Goal: Task Accomplishment & Management: Manage account settings

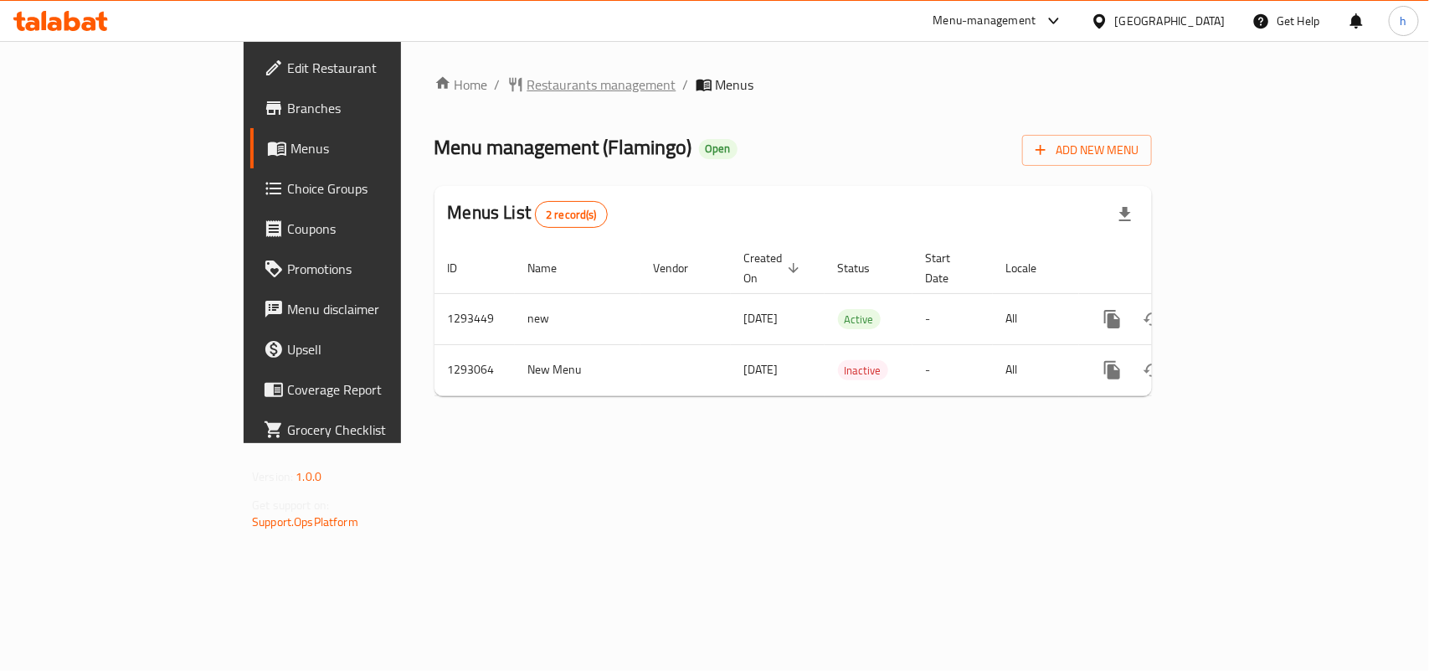
click at [527, 84] on span "Restaurants management" at bounding box center [601, 85] width 149 height 20
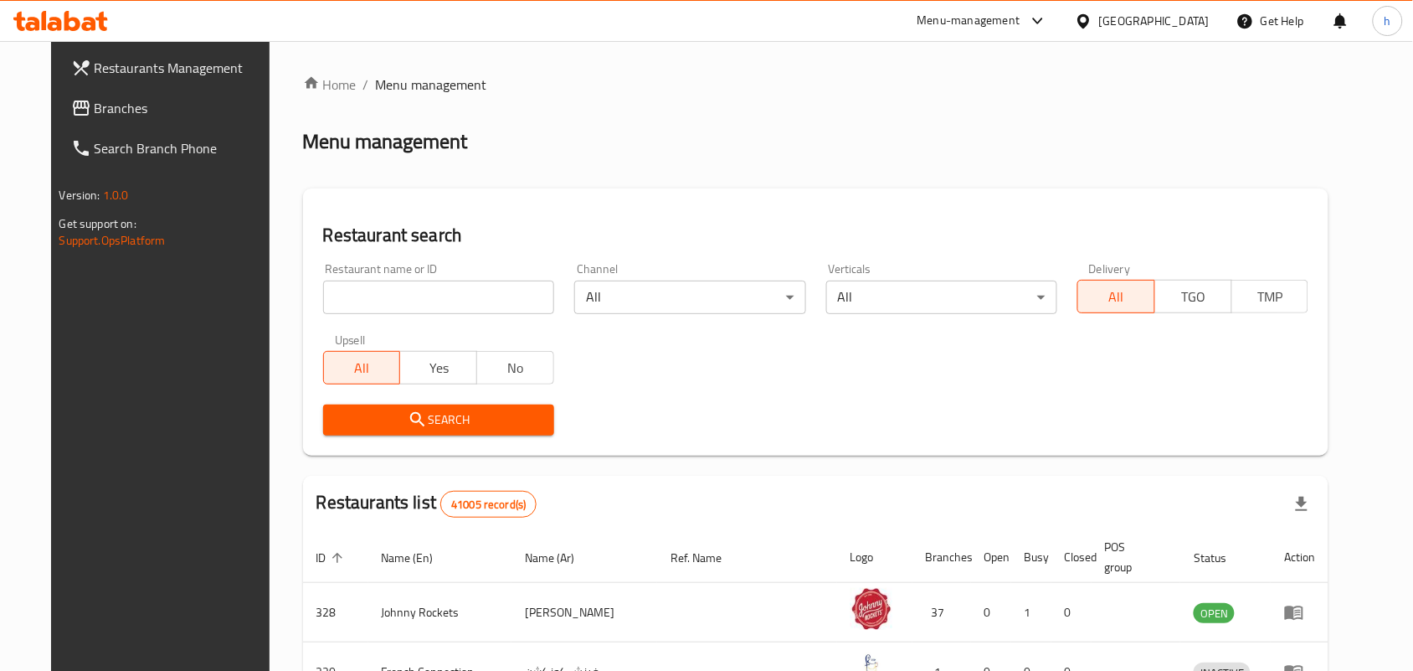
drag, startPoint x: 440, startPoint y: 273, endPoint x: 433, endPoint y: 293, distance: 21.5
click at [440, 276] on div "Restaurant name or ID Restaurant name or ID" at bounding box center [438, 288] width 231 height 51
drag, startPoint x: 431, startPoint y: 298, endPoint x: 424, endPoint y: 306, distance: 11.3
click at [431, 300] on input "search" at bounding box center [438, 296] width 231 height 33
paste input "699355"
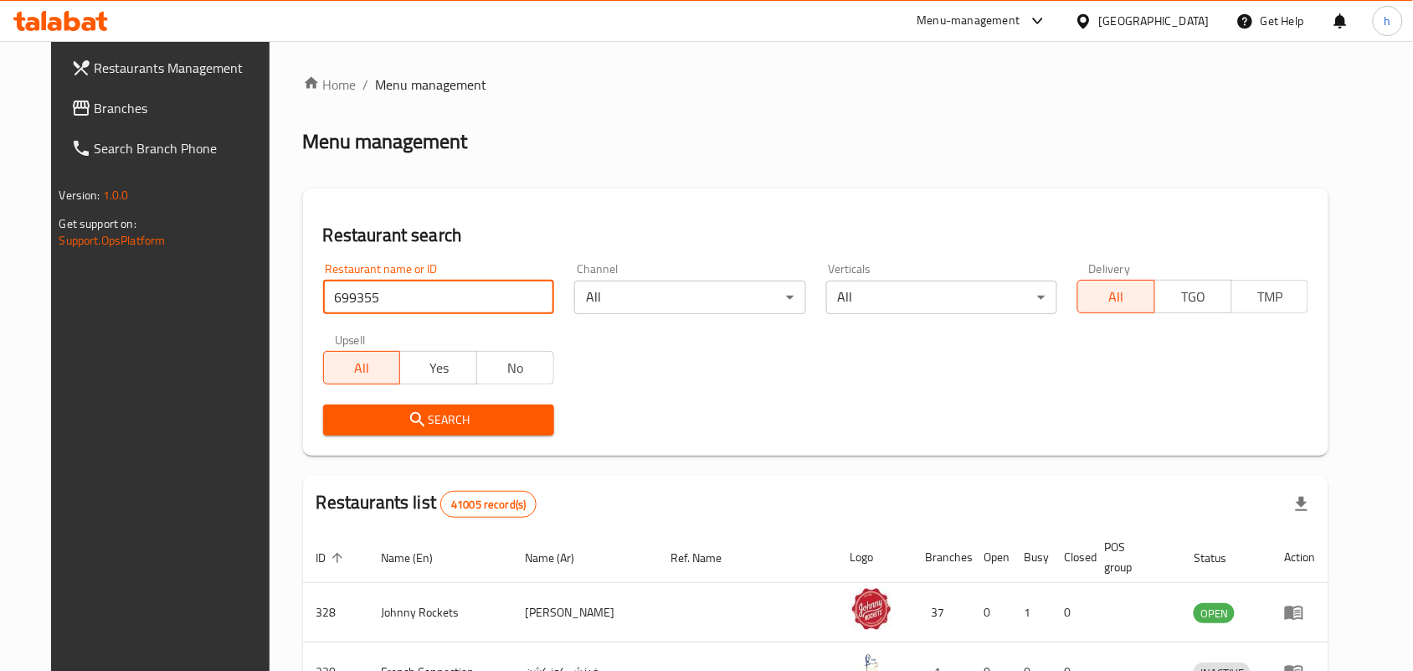
type input "699355"
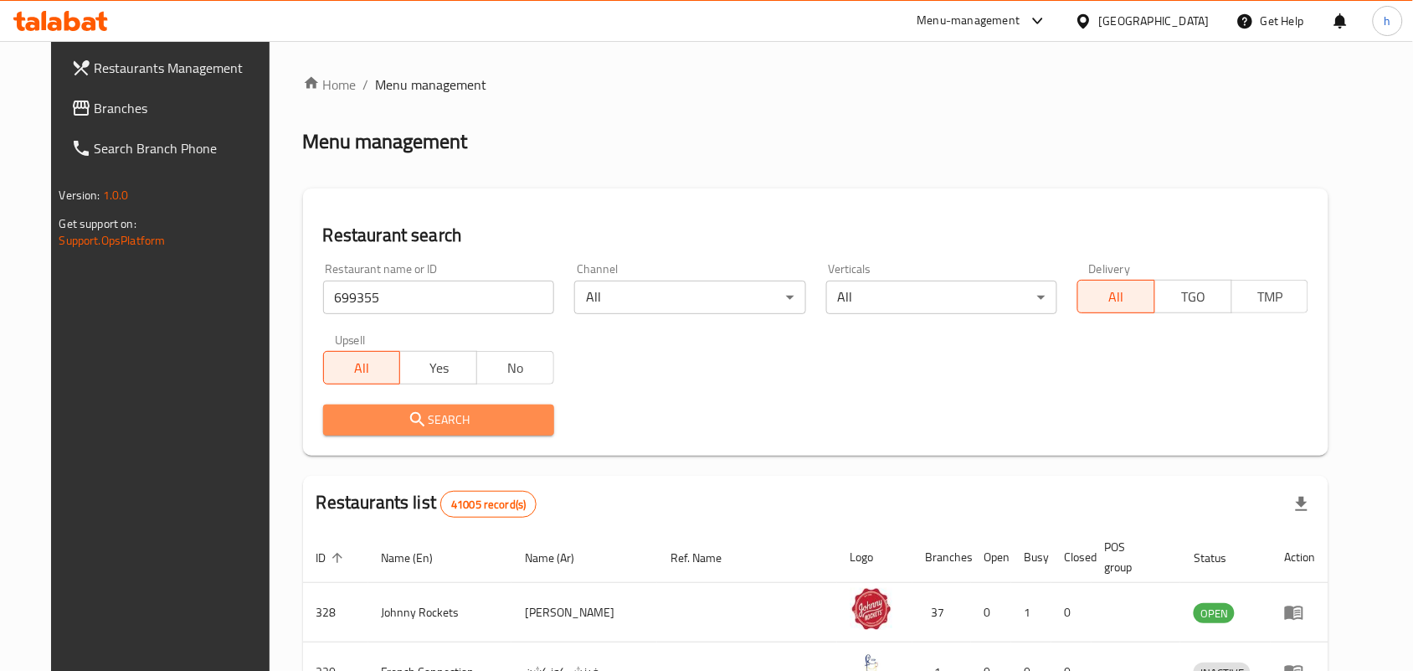
click at [382, 408] on button "Search" at bounding box center [438, 419] width 231 height 31
click at [382, 408] on div at bounding box center [706, 335] width 1413 height 671
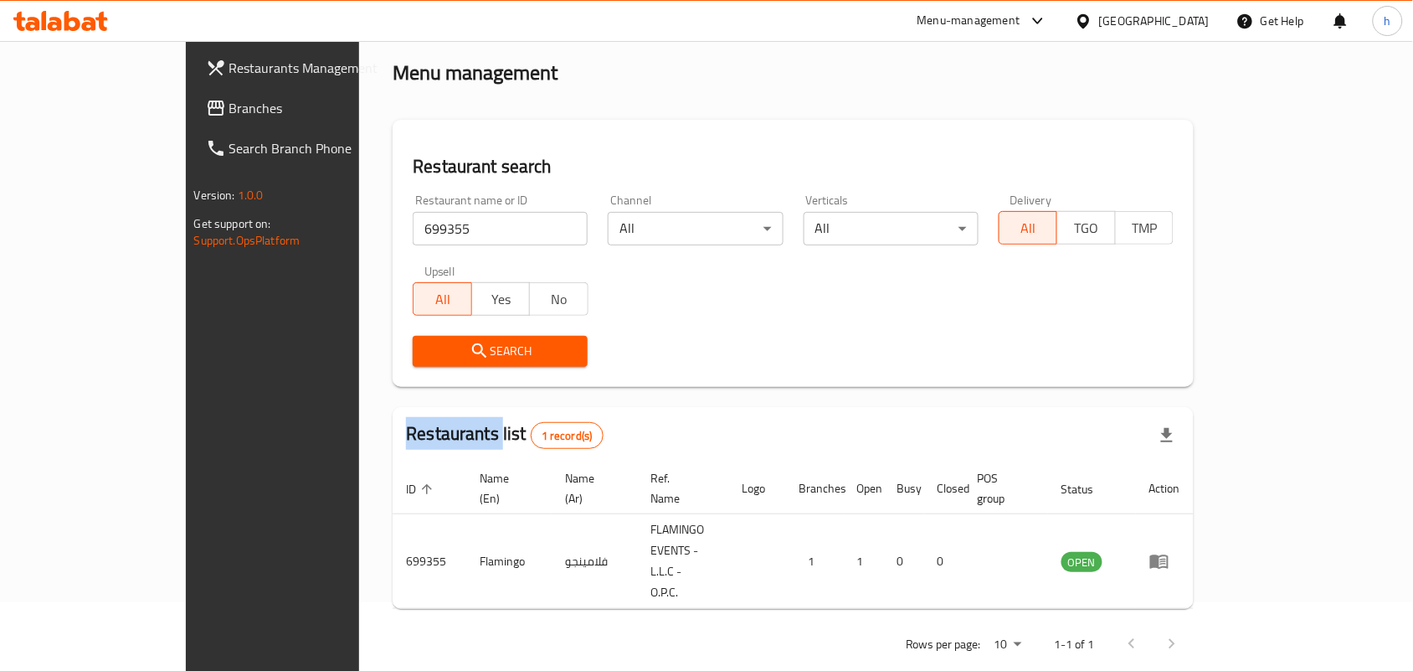
scroll to position [44, 0]
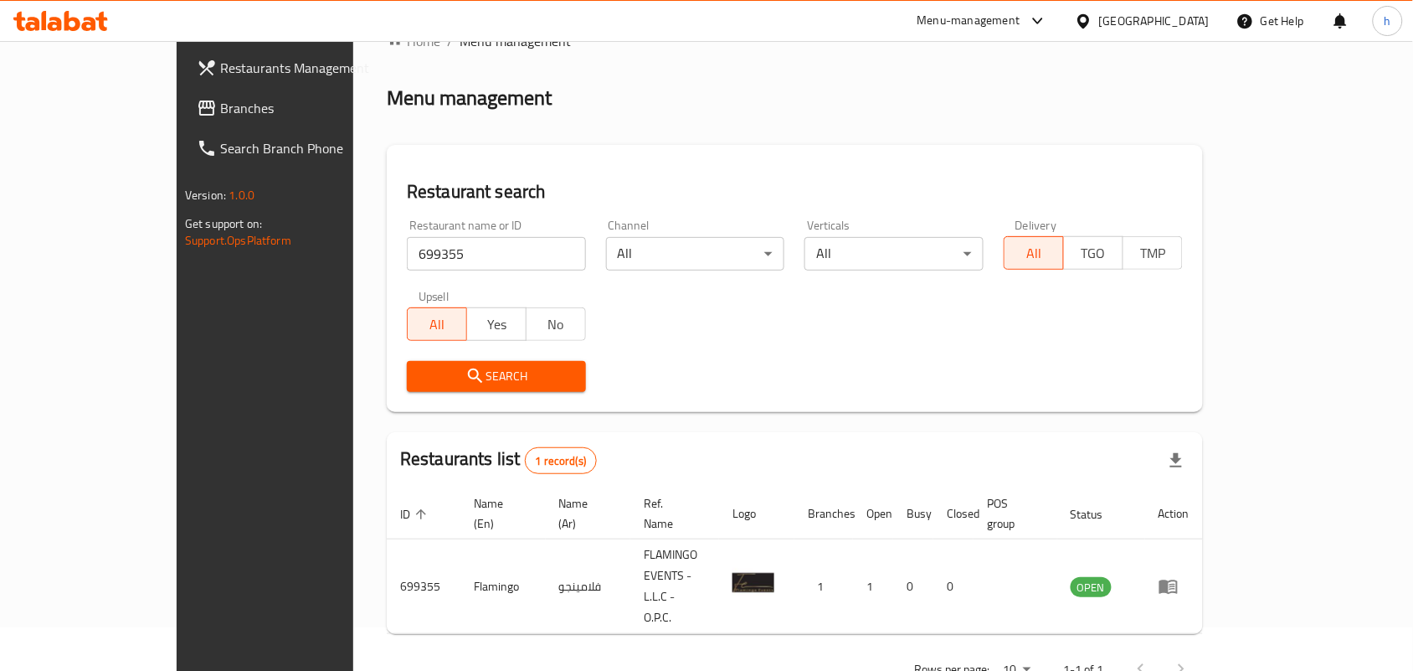
click at [1143, 23] on div "[GEOGRAPHIC_DATA]" at bounding box center [1154, 21] width 111 height 18
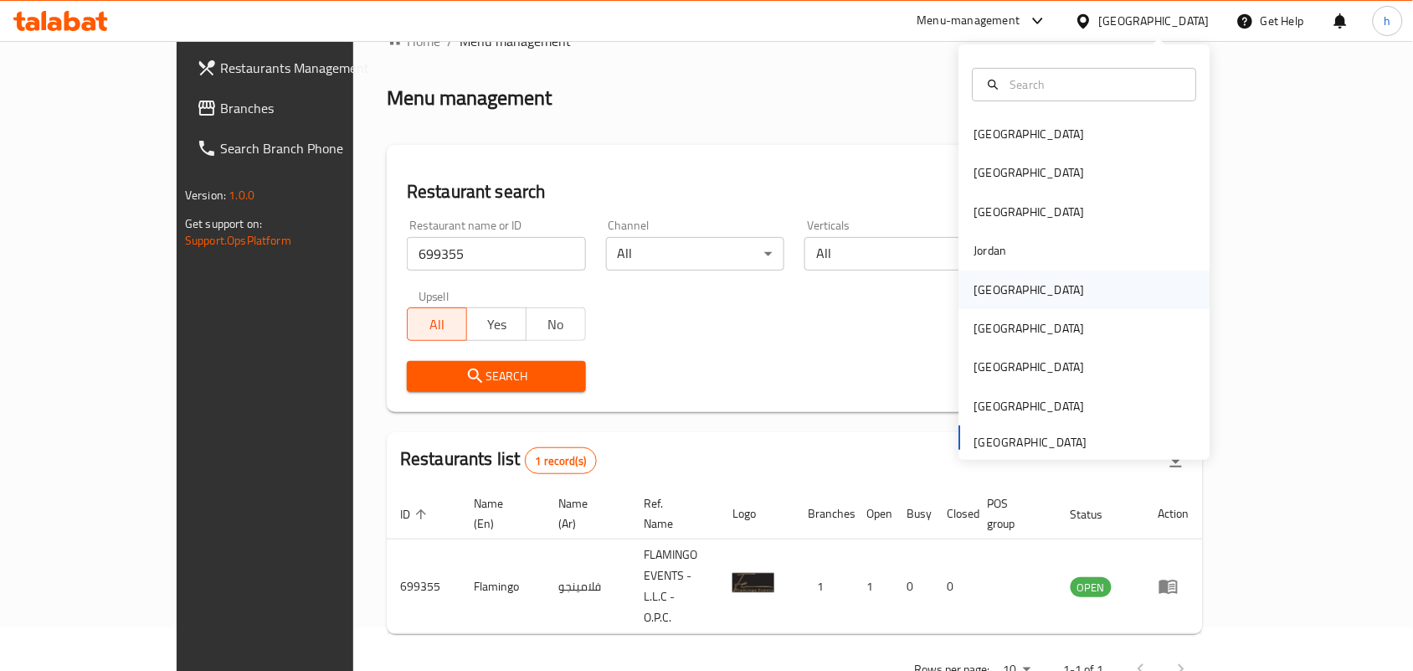
click at [1026, 291] on div "Kuwait" at bounding box center [1084, 289] width 251 height 39
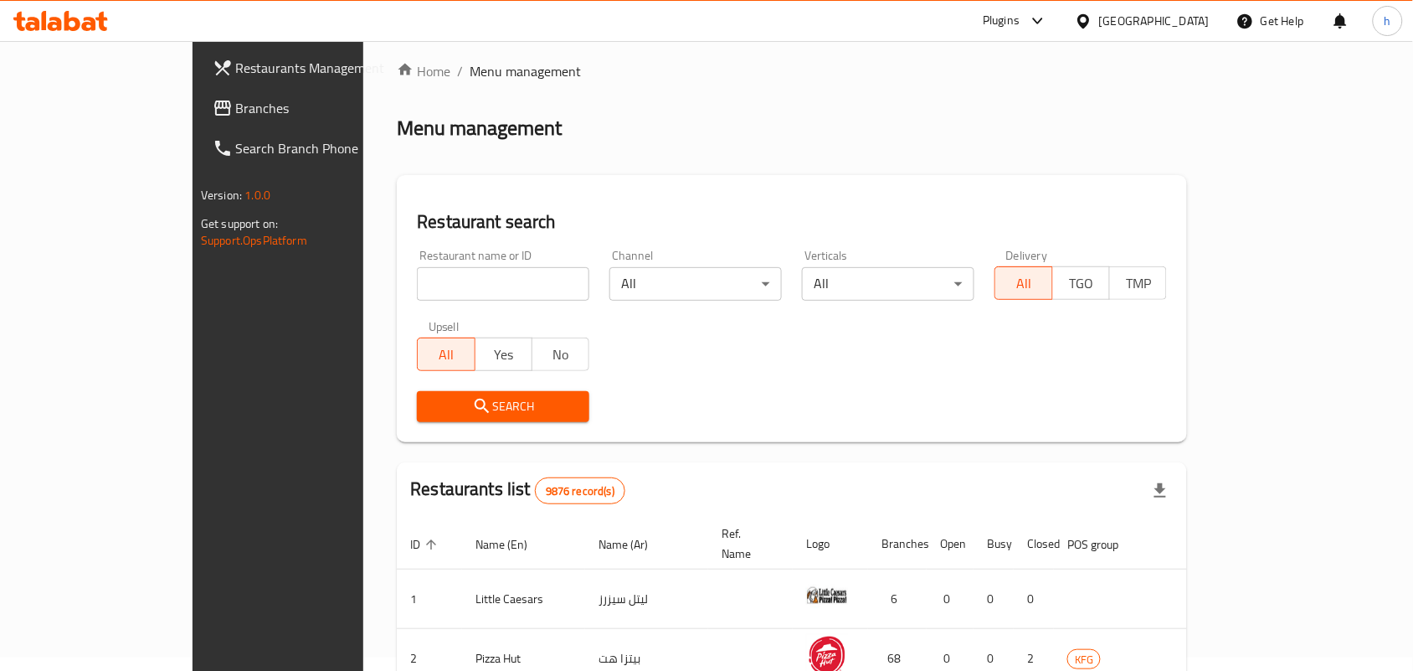
scroll to position [44, 0]
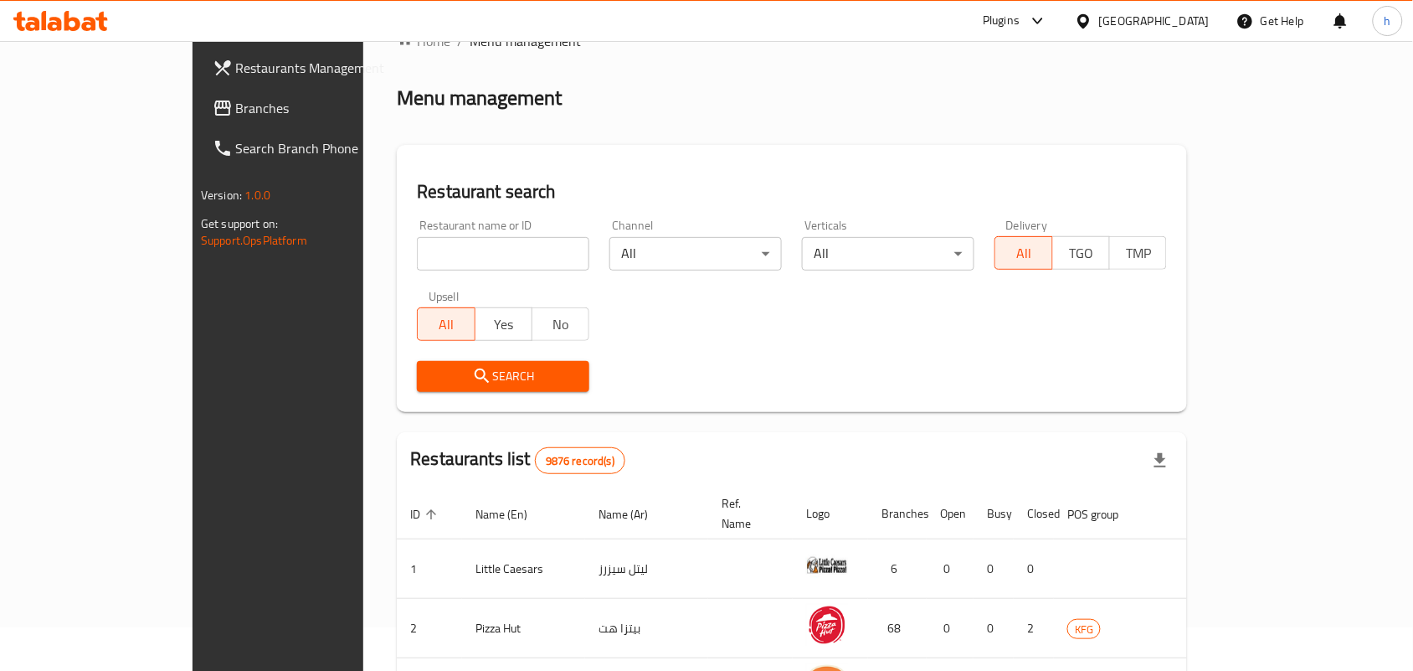
click at [236, 107] on span "Branches" at bounding box center [325, 108] width 179 height 20
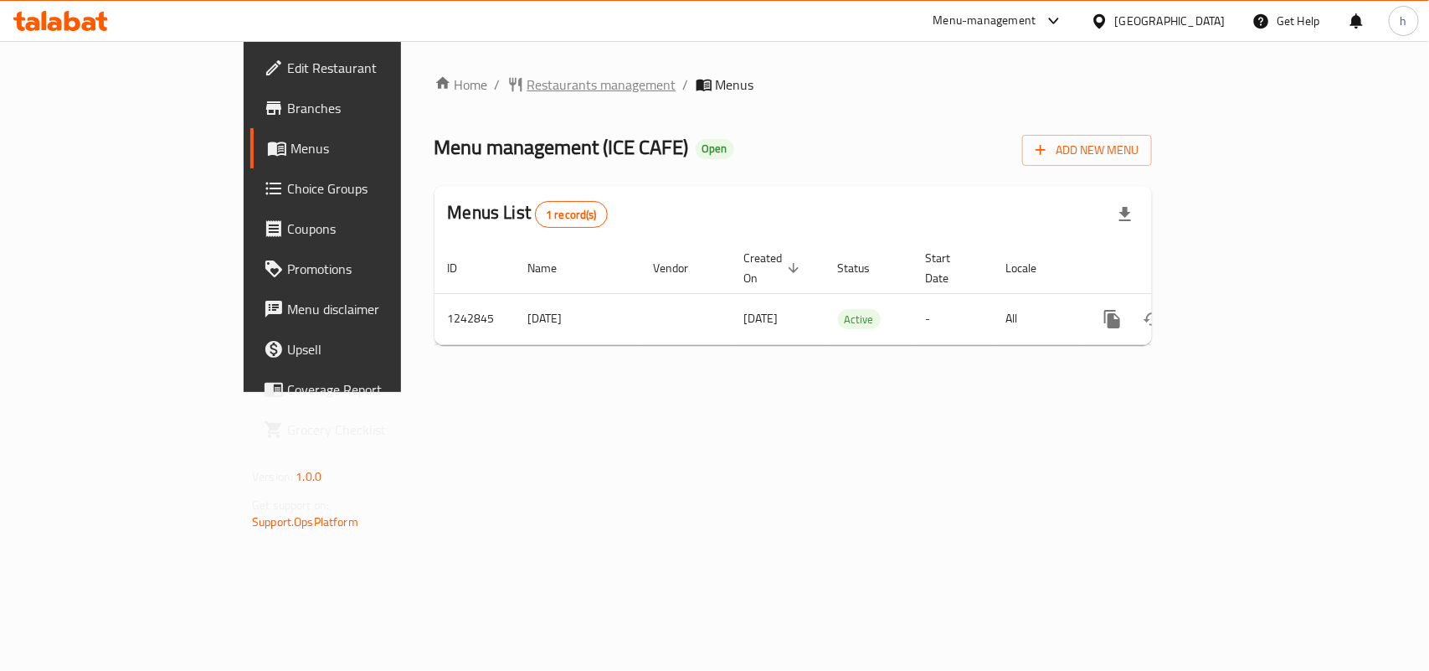
click at [527, 85] on span "Restaurants management" at bounding box center [601, 85] width 149 height 20
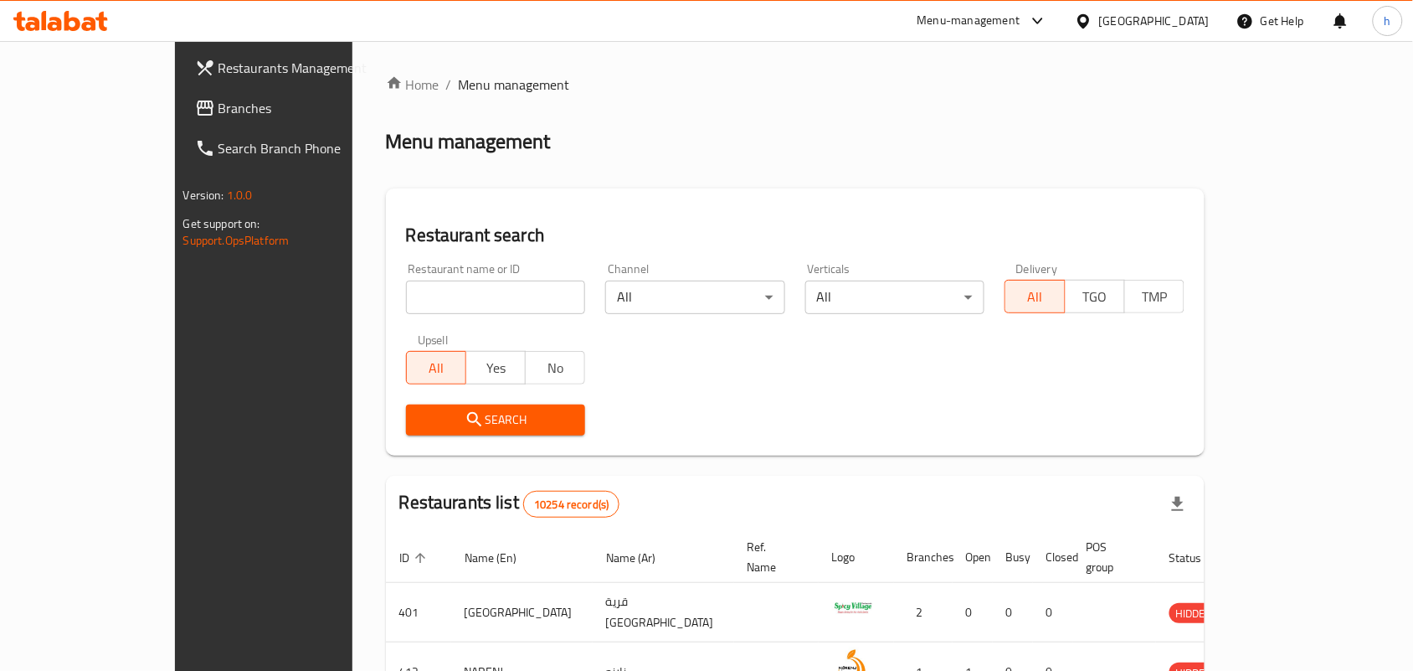
click at [419, 276] on div at bounding box center [706, 335] width 1413 height 671
drag, startPoint x: 424, startPoint y: 291, endPoint x: 417, endPoint y: 307, distance: 17.6
click at [424, 291] on input "search" at bounding box center [496, 296] width 180 height 33
paste input "681329"
type input "681329"
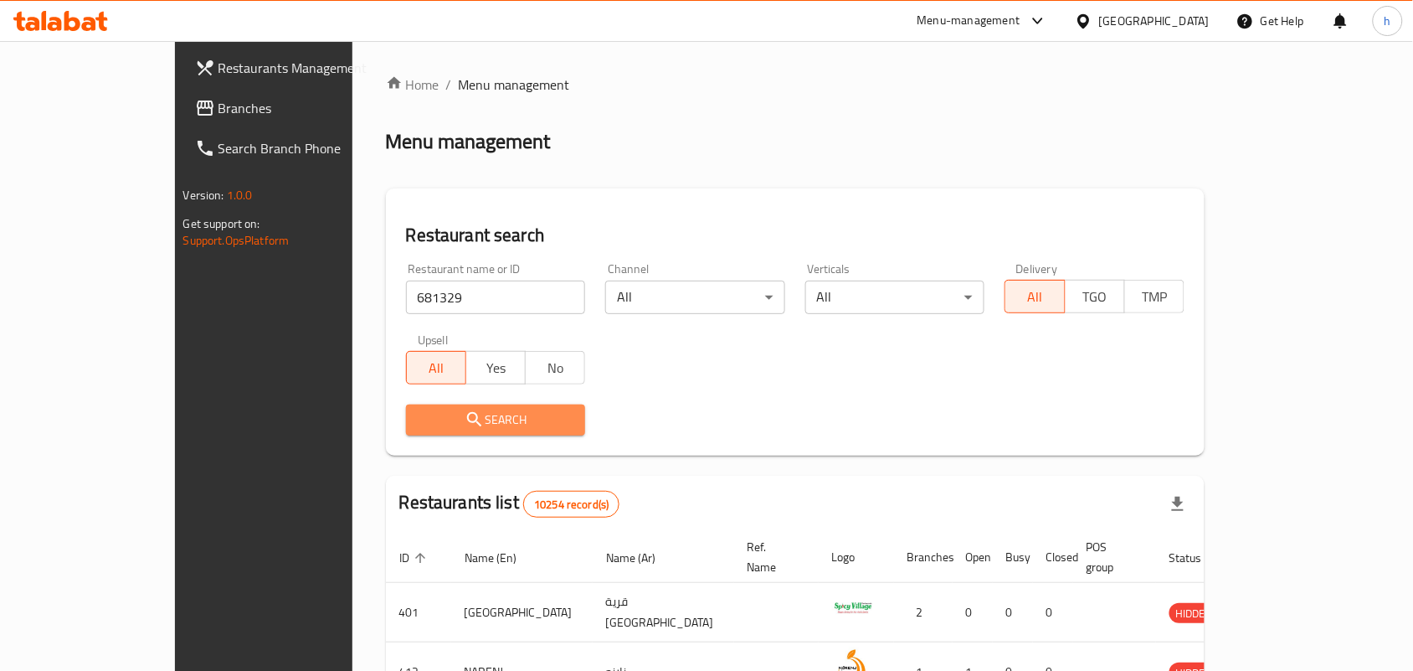
click at [419, 427] on span "Search" at bounding box center [495, 419] width 153 height 21
click at [361, 427] on div at bounding box center [706, 335] width 1413 height 671
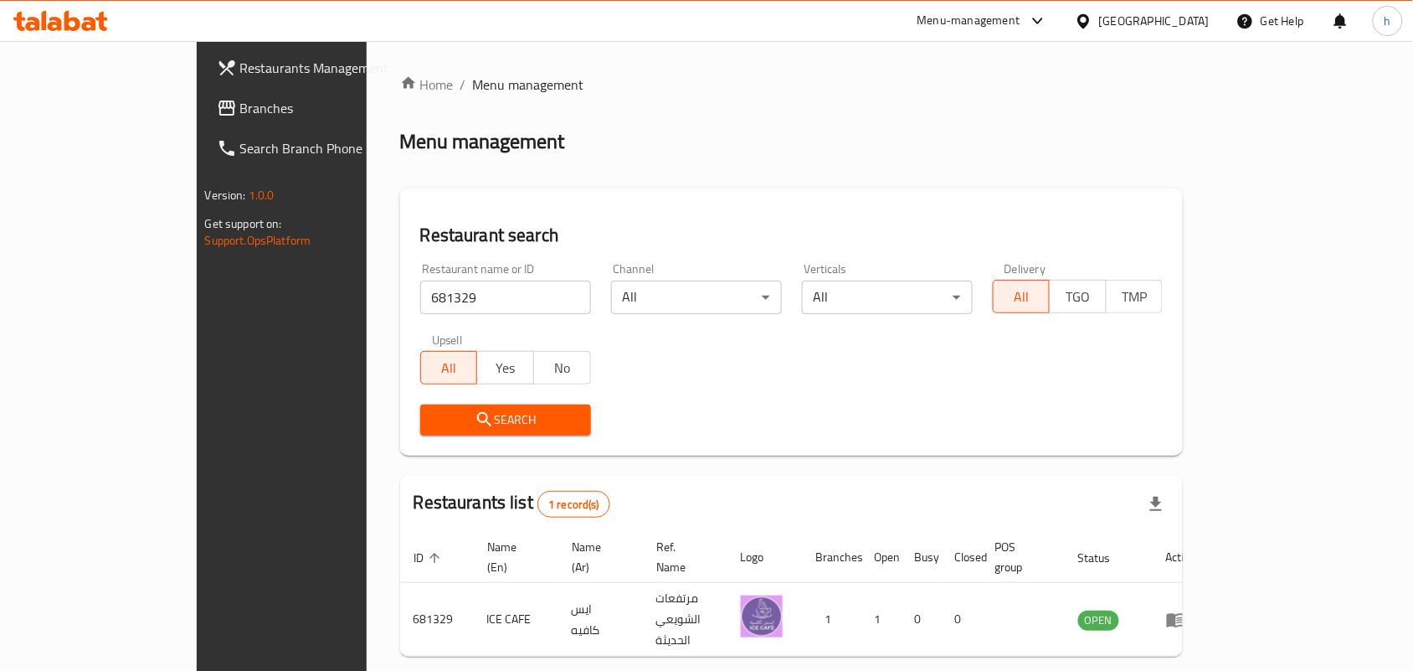
click at [624, 109] on div "Home / Menu management Menu management Restaurant search Restaurant name or ID …" at bounding box center [792, 394] width 784 height 639
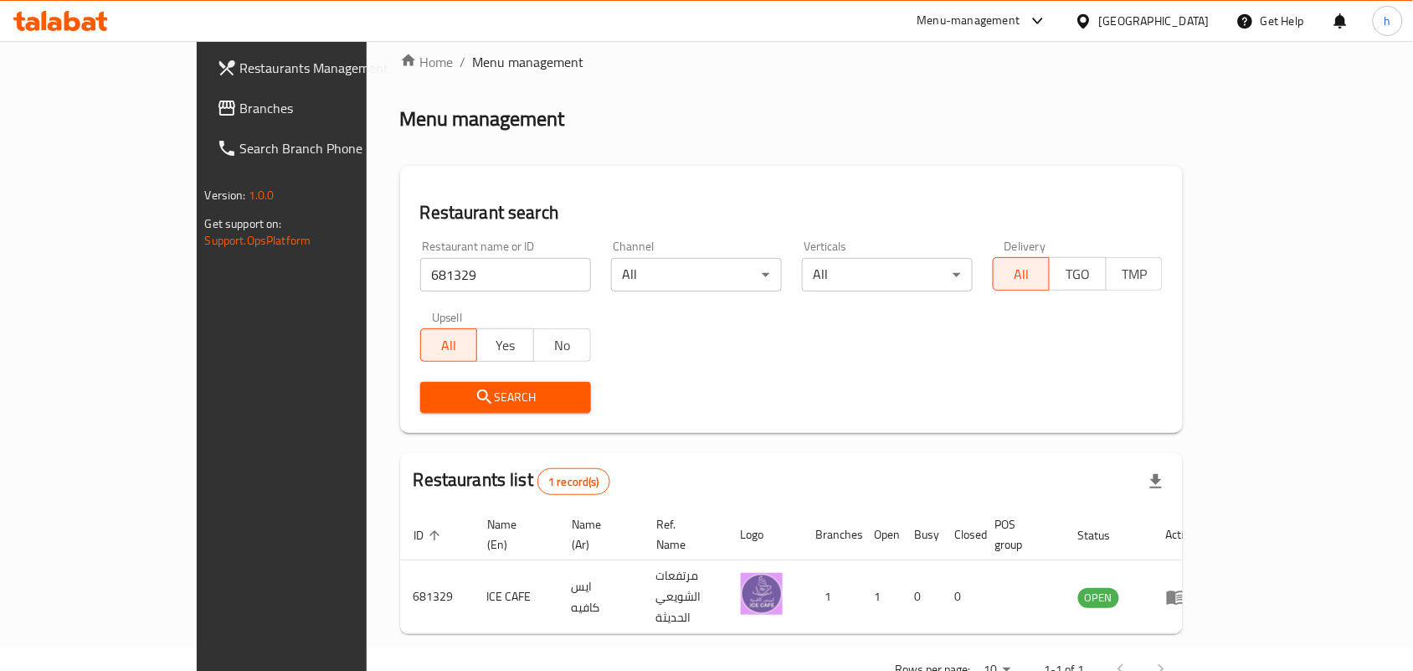
scroll to position [44, 0]
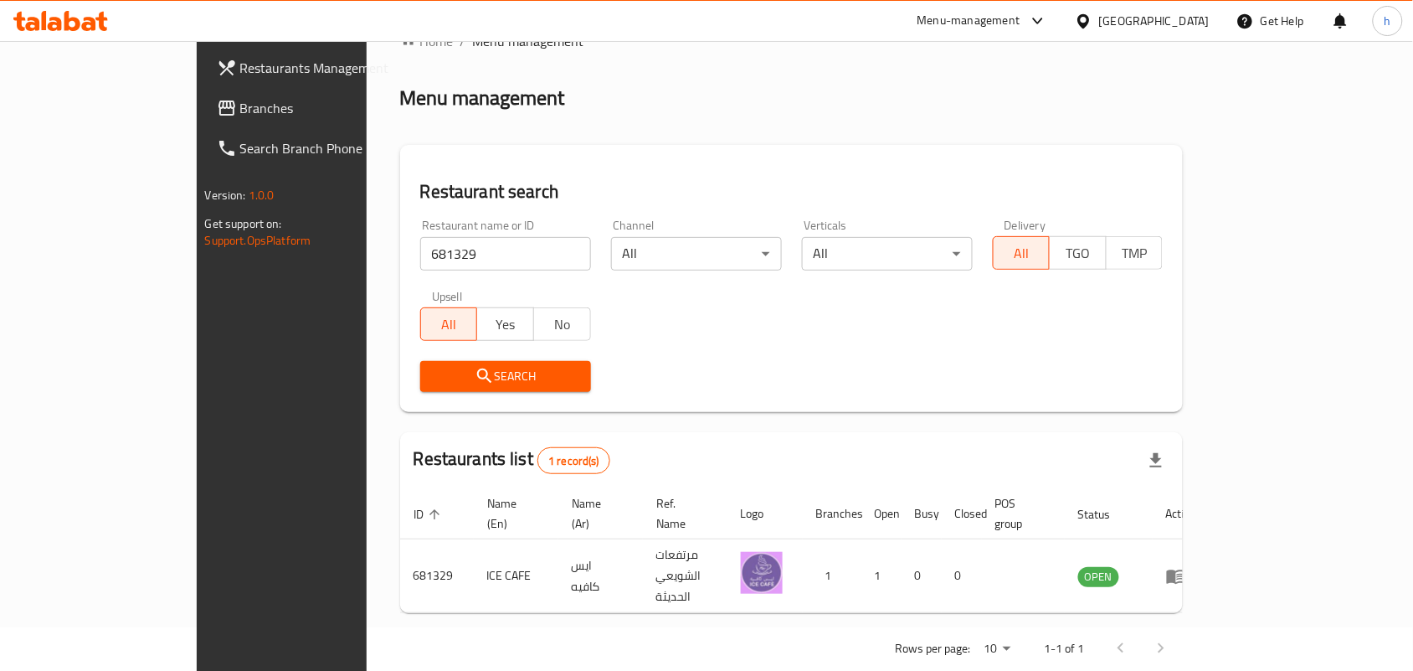
drag, startPoint x: 635, startPoint y: 102, endPoint x: 689, endPoint y: 68, distance: 64.3
click at [634, 98] on div "Menu management" at bounding box center [792, 98] width 784 height 27
drag, startPoint x: 1176, startPoint y: 17, endPoint x: 1173, endPoint y: 38, distance: 21.2
click at [1099, 17] on div at bounding box center [1087, 21] width 24 height 18
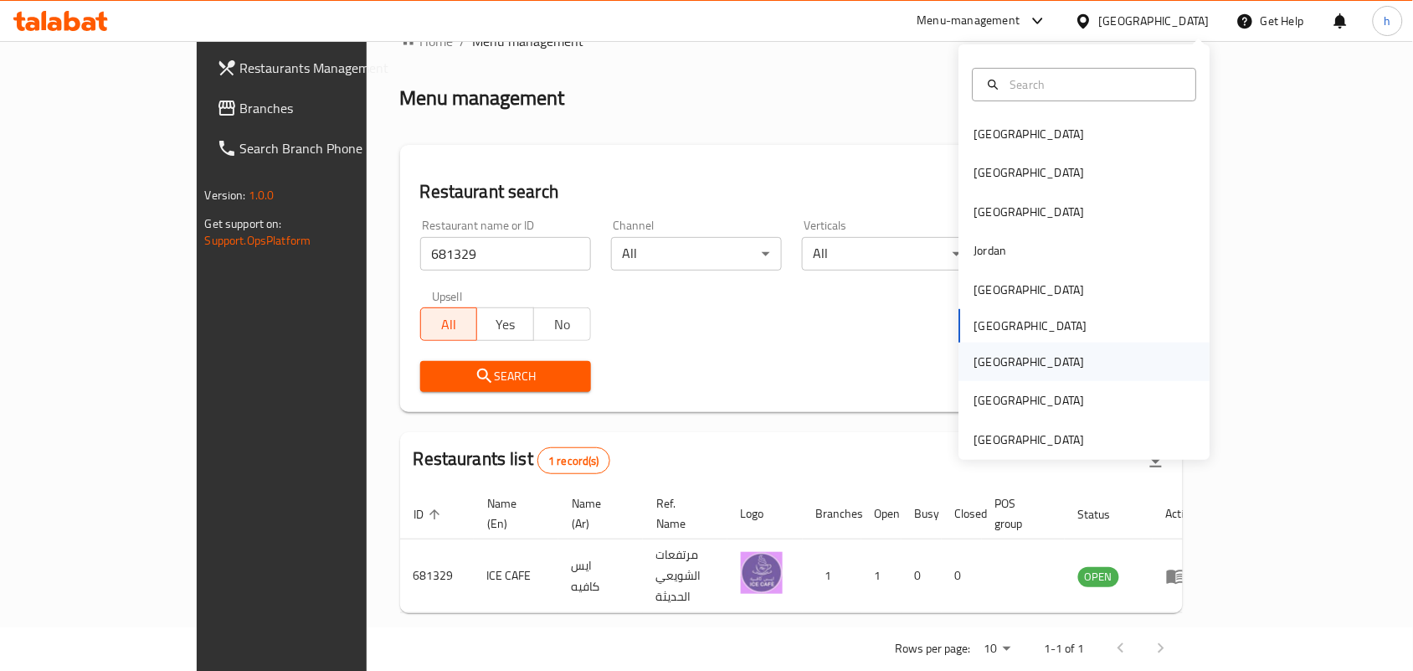
click at [1013, 354] on div "Qatar" at bounding box center [1084, 361] width 251 height 39
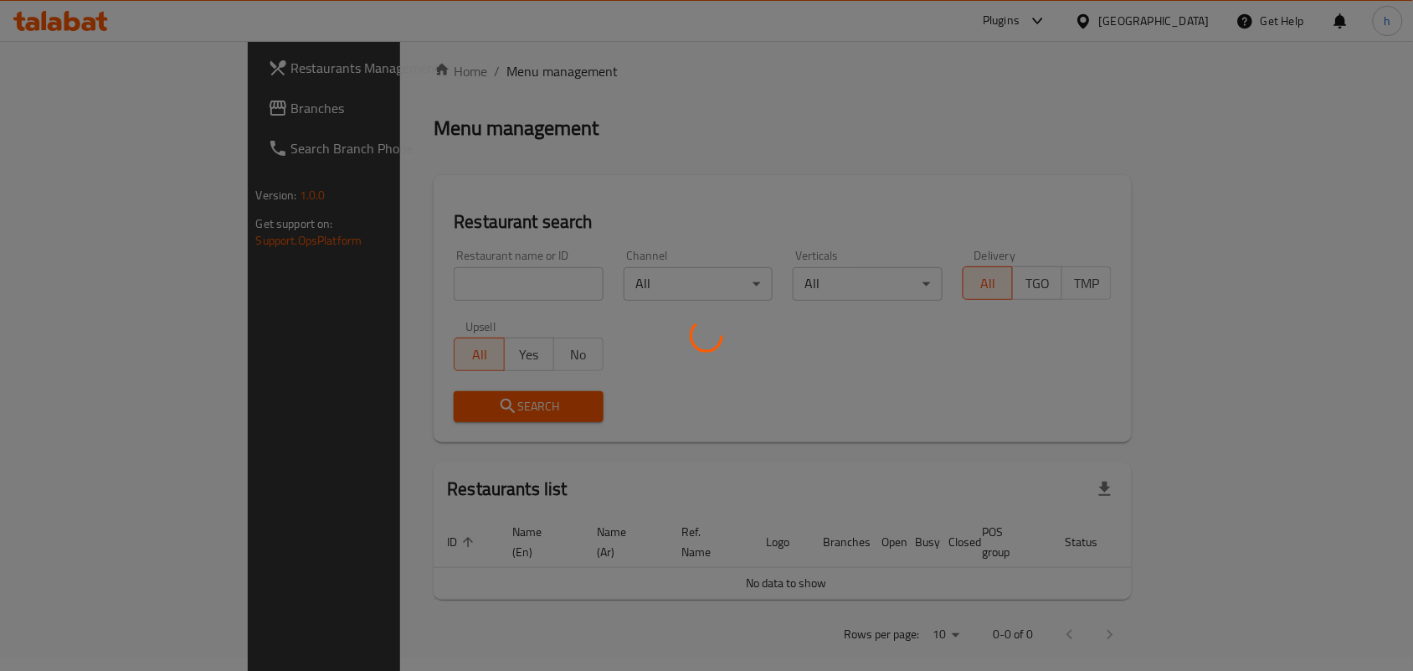
scroll to position [44, 0]
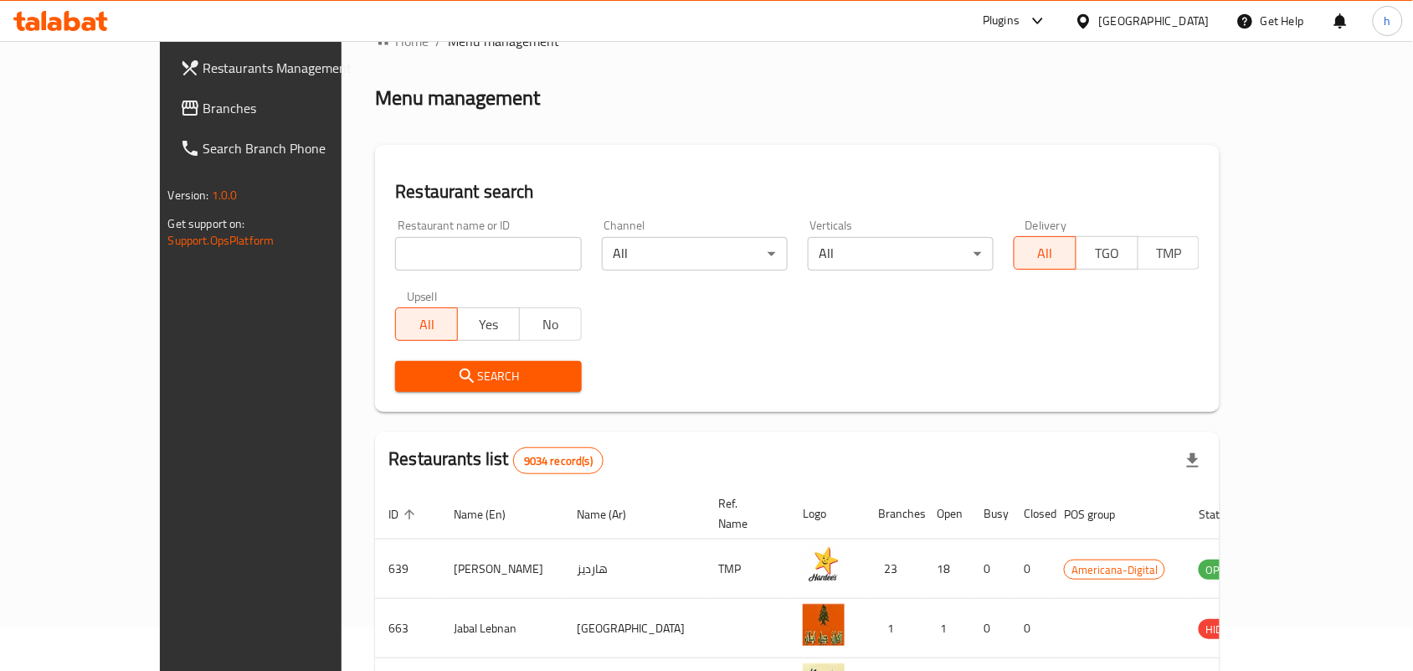
click at [160, 110] on div "Restaurants Management Branches Search Branch Phone Version: 1.0.0 Get support …" at bounding box center [707, 569] width 1094 height 1145
click at [203, 115] on span "Branches" at bounding box center [292, 108] width 179 height 20
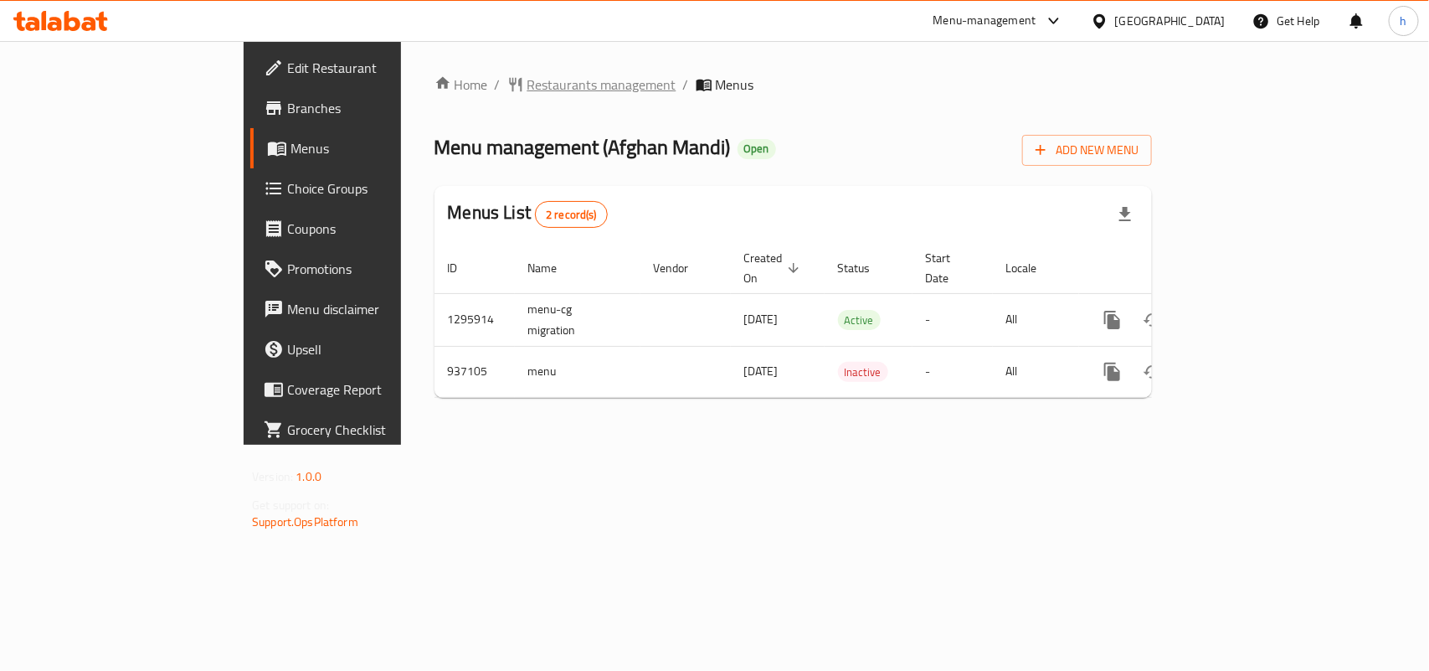
click at [527, 75] on span "Restaurants management" at bounding box center [601, 85] width 149 height 20
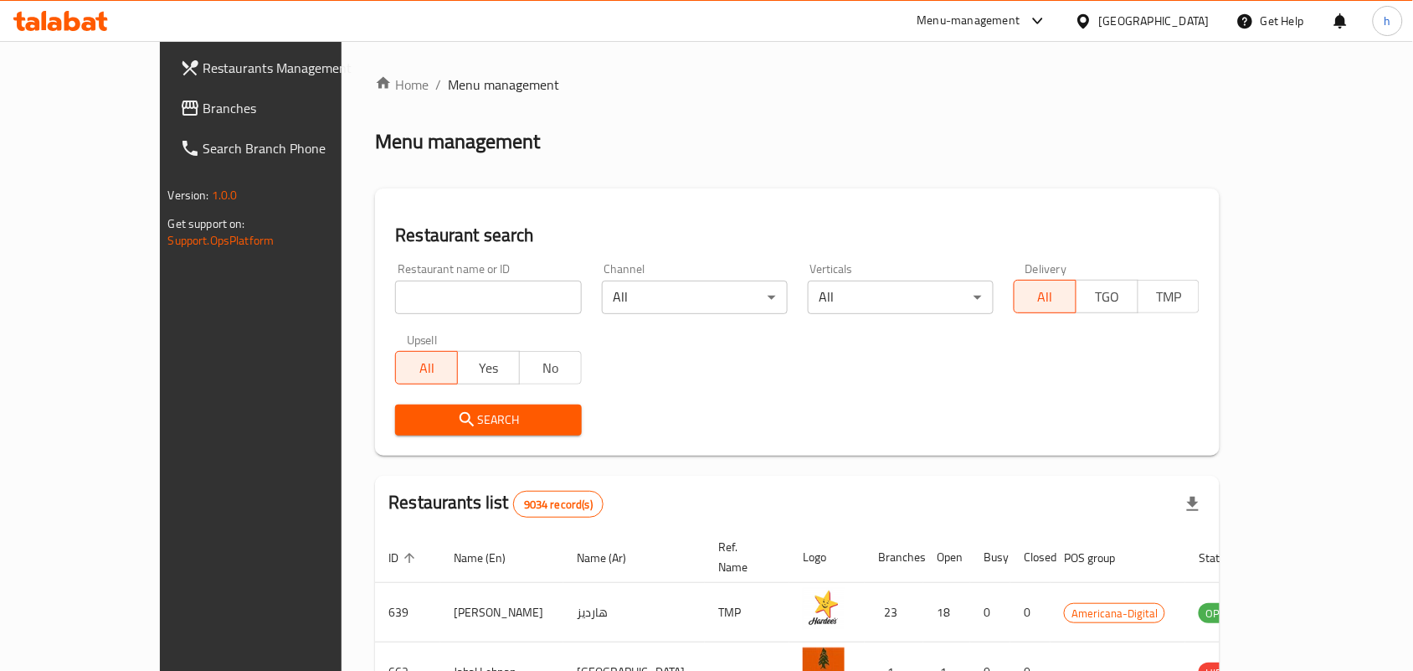
click at [429, 290] on input "search" at bounding box center [488, 296] width 186 height 33
paste input "659054"
type input "659054"
click at [409, 411] on span "Search" at bounding box center [488, 419] width 159 height 21
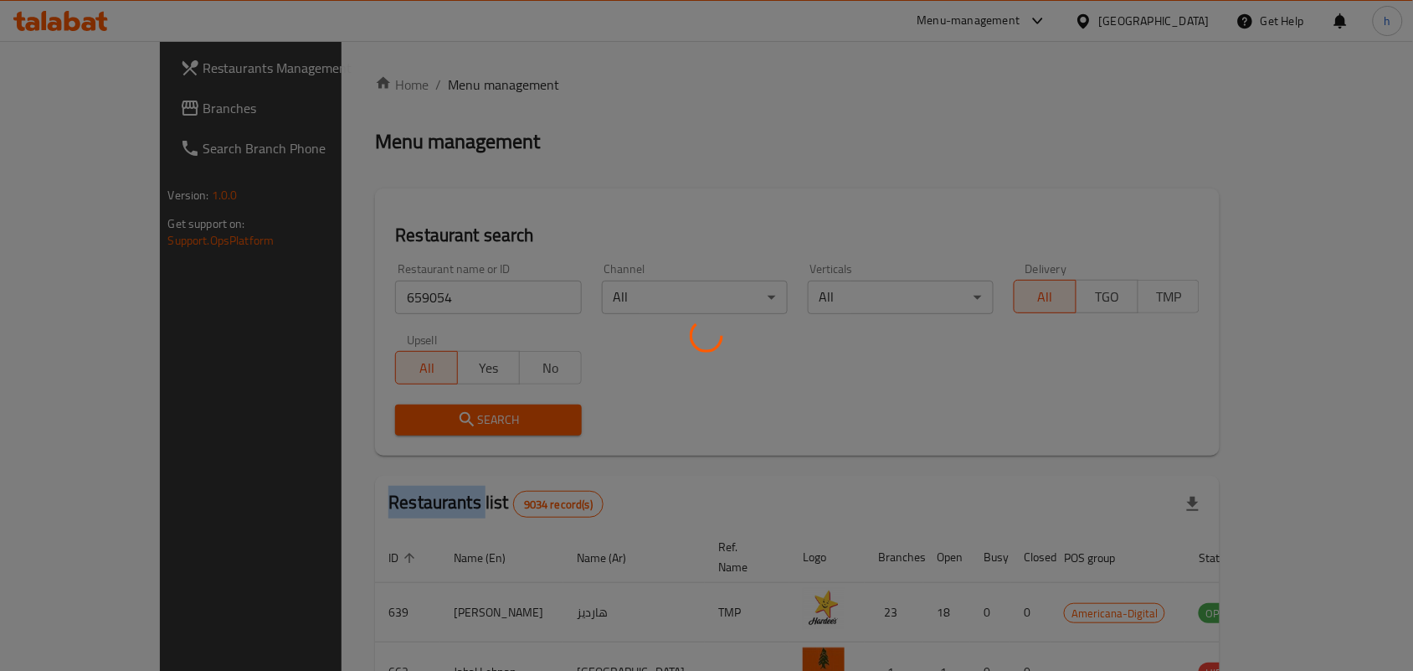
click at [368, 411] on div at bounding box center [706, 335] width 1413 height 671
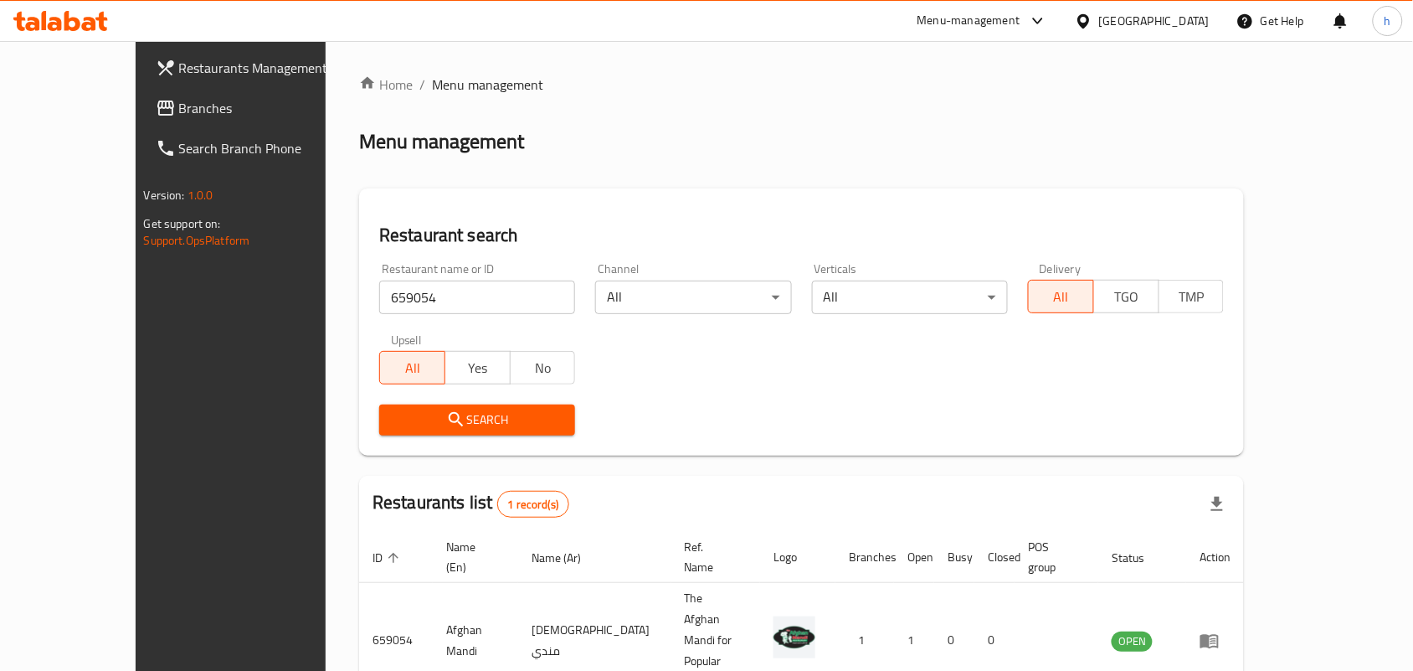
click at [897, 115] on div "Home / Menu management Menu management Restaurant search Restaurant name or ID …" at bounding box center [801, 415] width 885 height 681
click at [1099, 18] on div at bounding box center [1087, 21] width 24 height 18
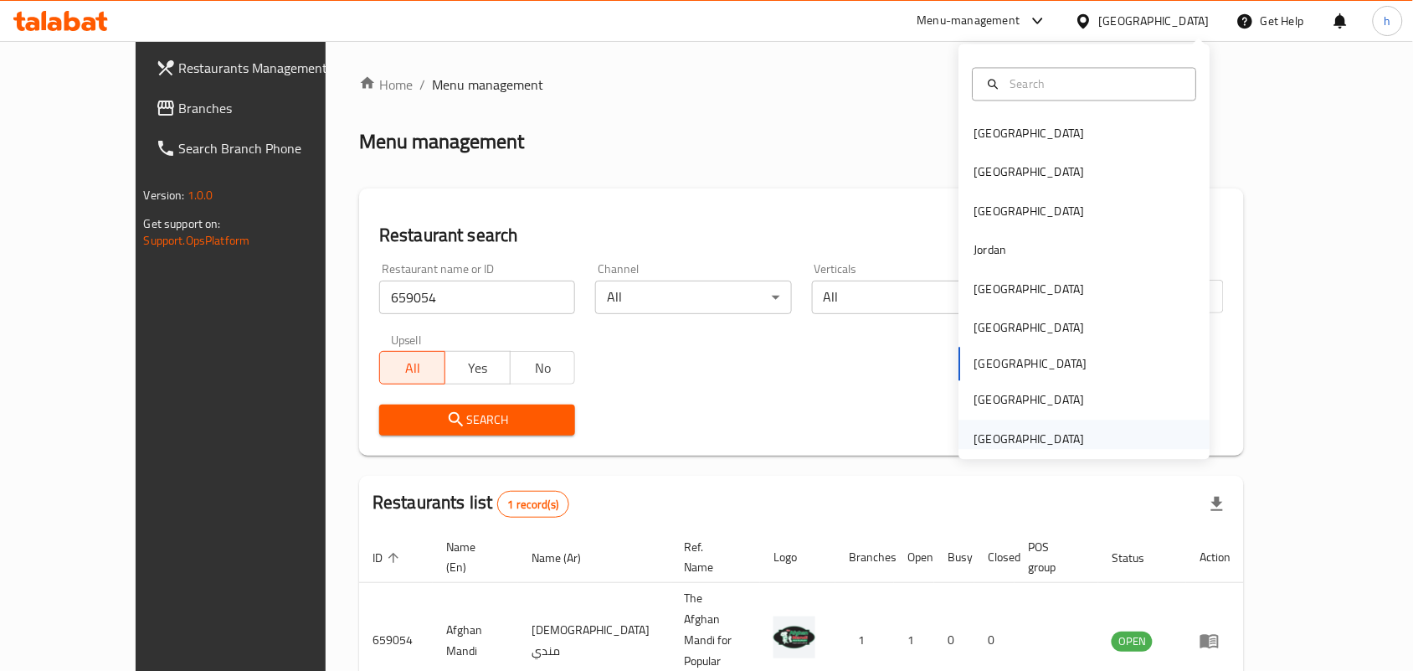
click at [1047, 433] on div "[GEOGRAPHIC_DATA]" at bounding box center [1029, 438] width 111 height 18
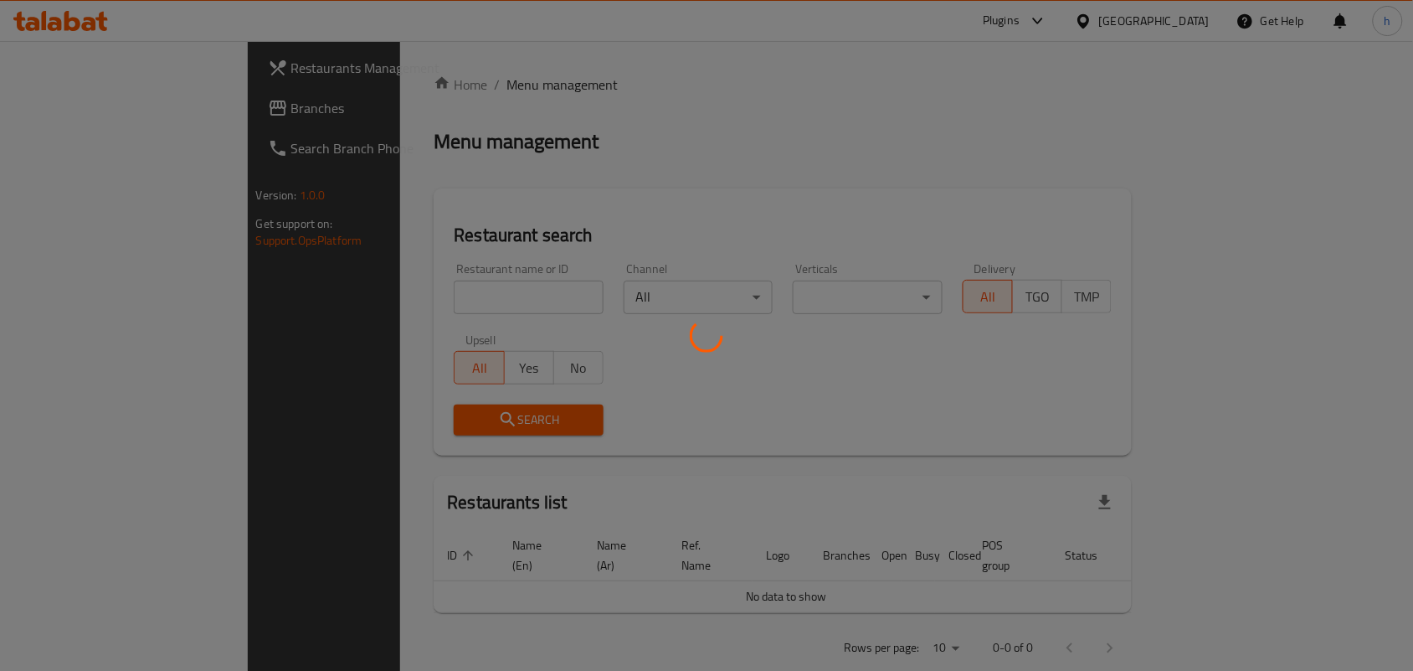
click at [89, 111] on div at bounding box center [706, 335] width 1413 height 671
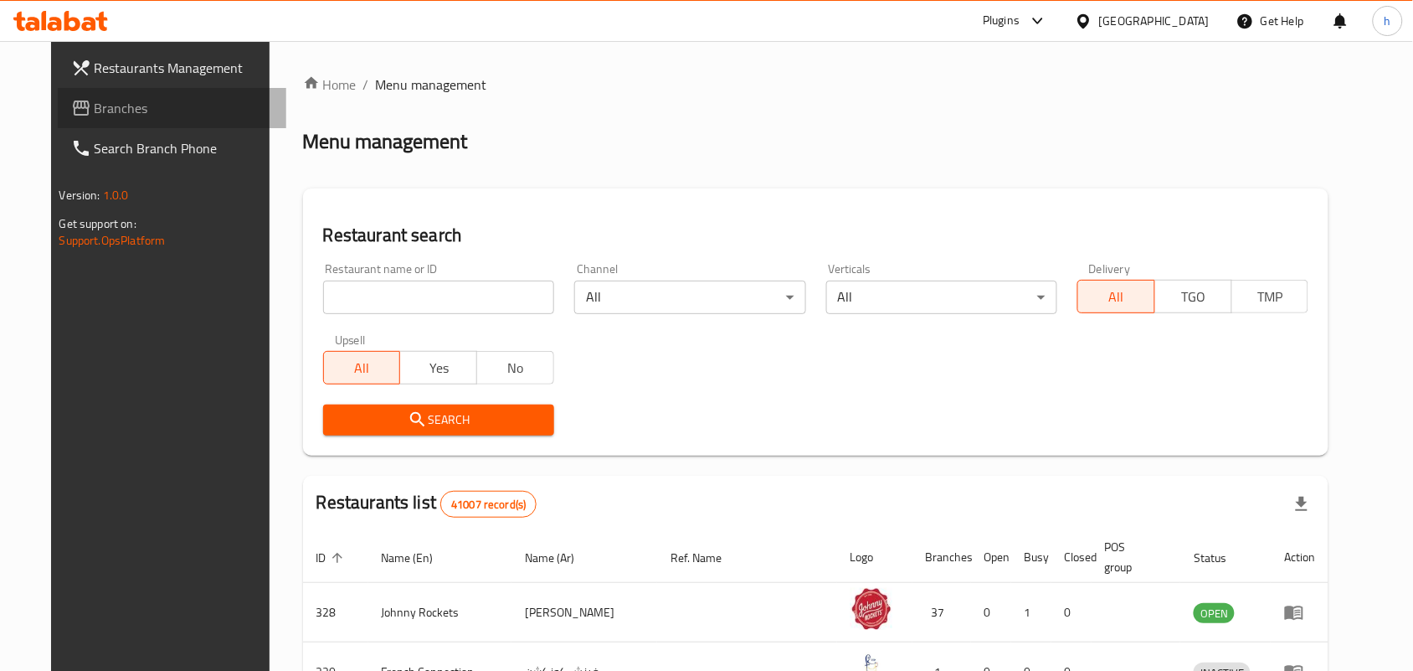
drag, startPoint x: 89, startPoint y: 111, endPoint x: 157, endPoint y: 145, distance: 76.8
click at [95, 111] on span "Branches" at bounding box center [184, 108] width 179 height 20
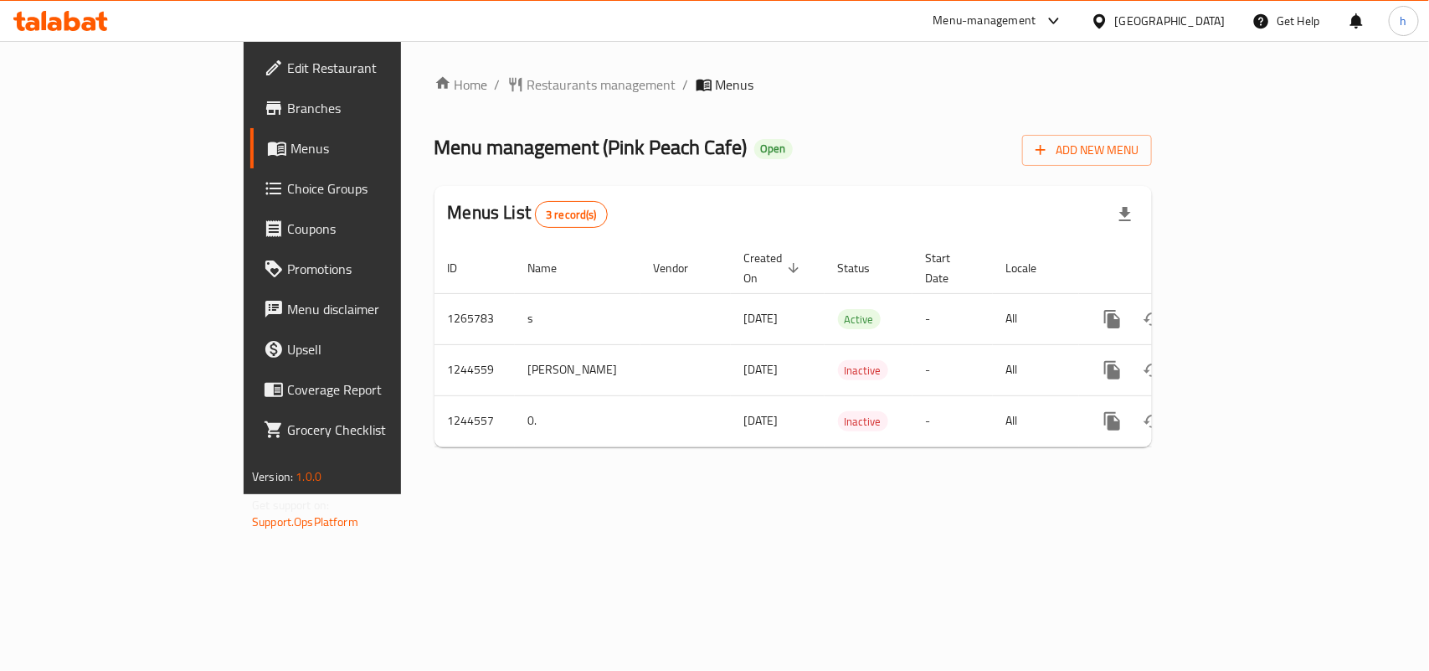
click at [287, 184] on span "Choice Groups" at bounding box center [378, 188] width 182 height 20
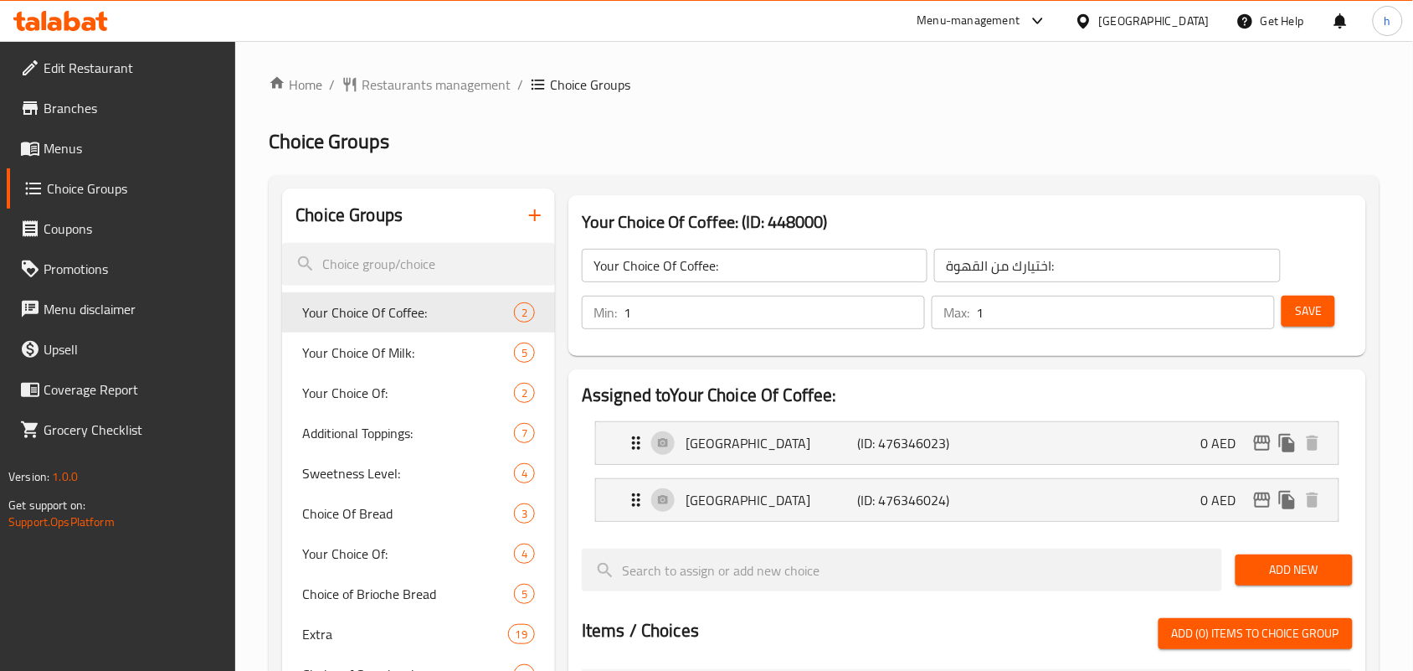
scroll to position [523, 0]
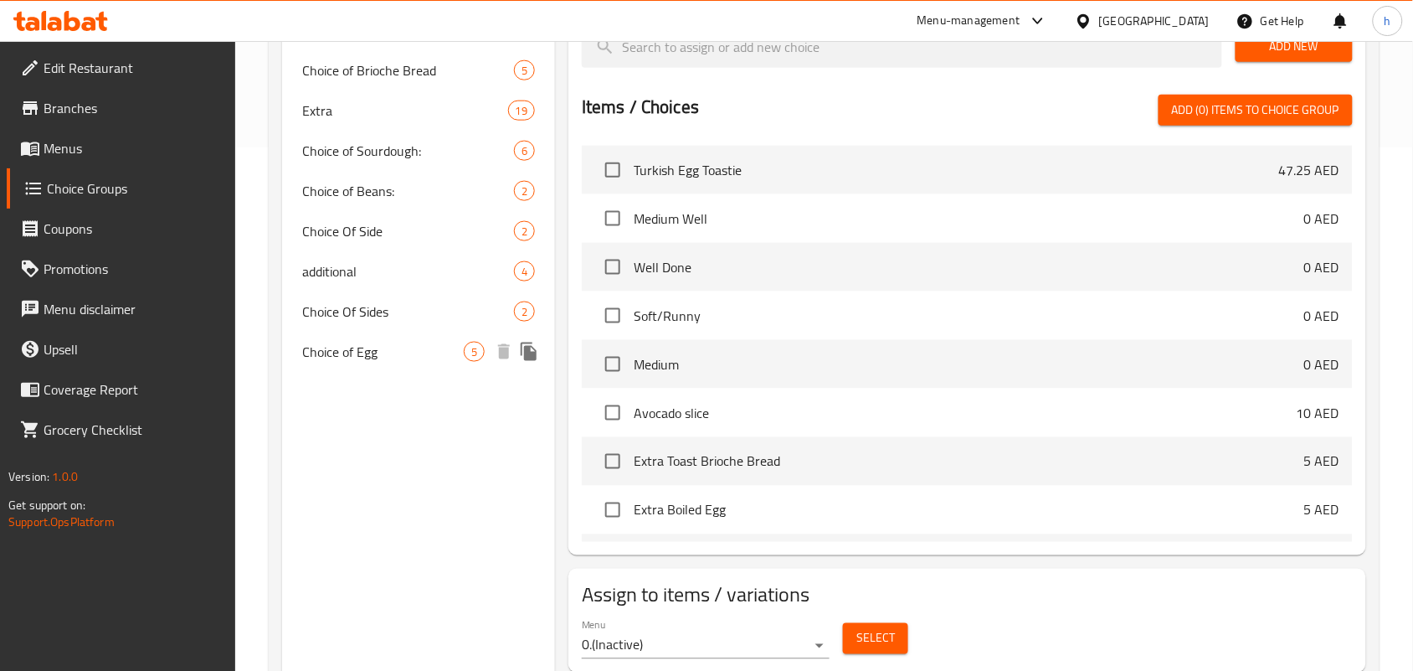
drag, startPoint x: 394, startPoint y: 349, endPoint x: 745, endPoint y: 375, distance: 351.7
click at [394, 349] on span "Choice of Egg" at bounding box center [383, 352] width 162 height 20
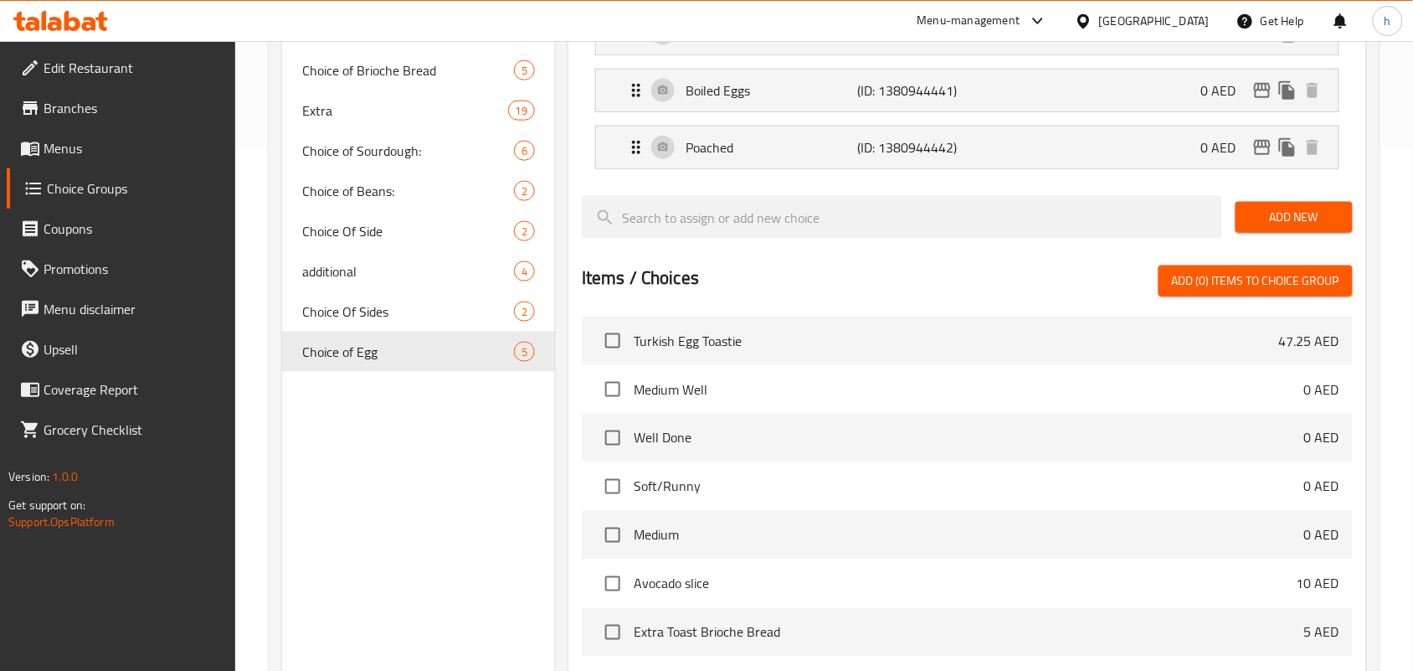
type input "Choice of Egg"
type input "اختيار بيضة"
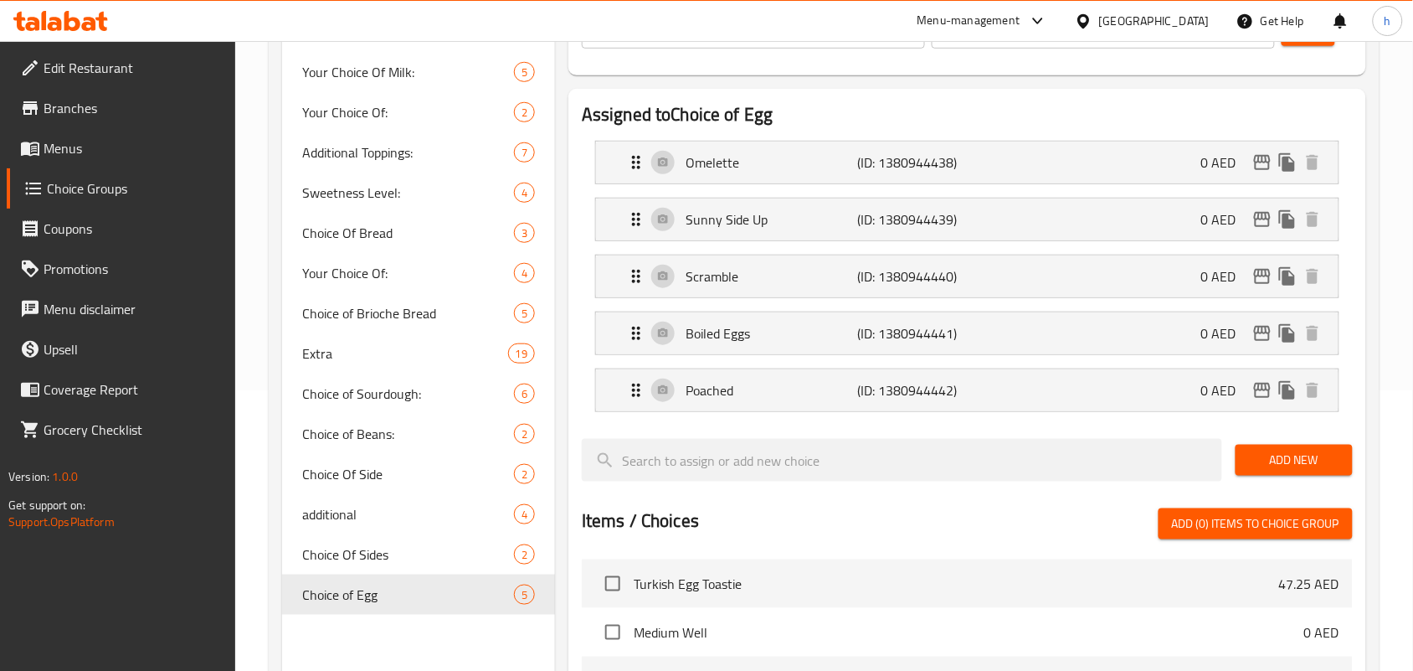
scroll to position [209, 0]
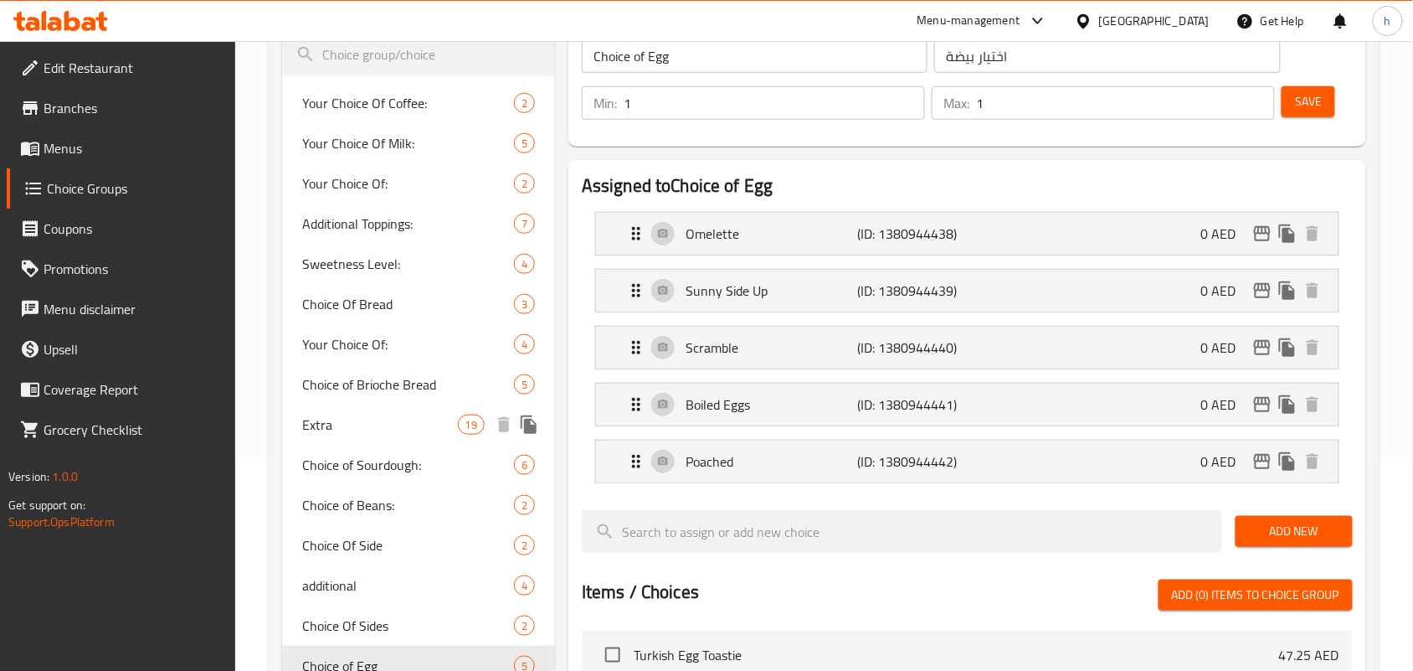
click at [319, 419] on span "Extra" at bounding box center [379, 424] width 155 height 20
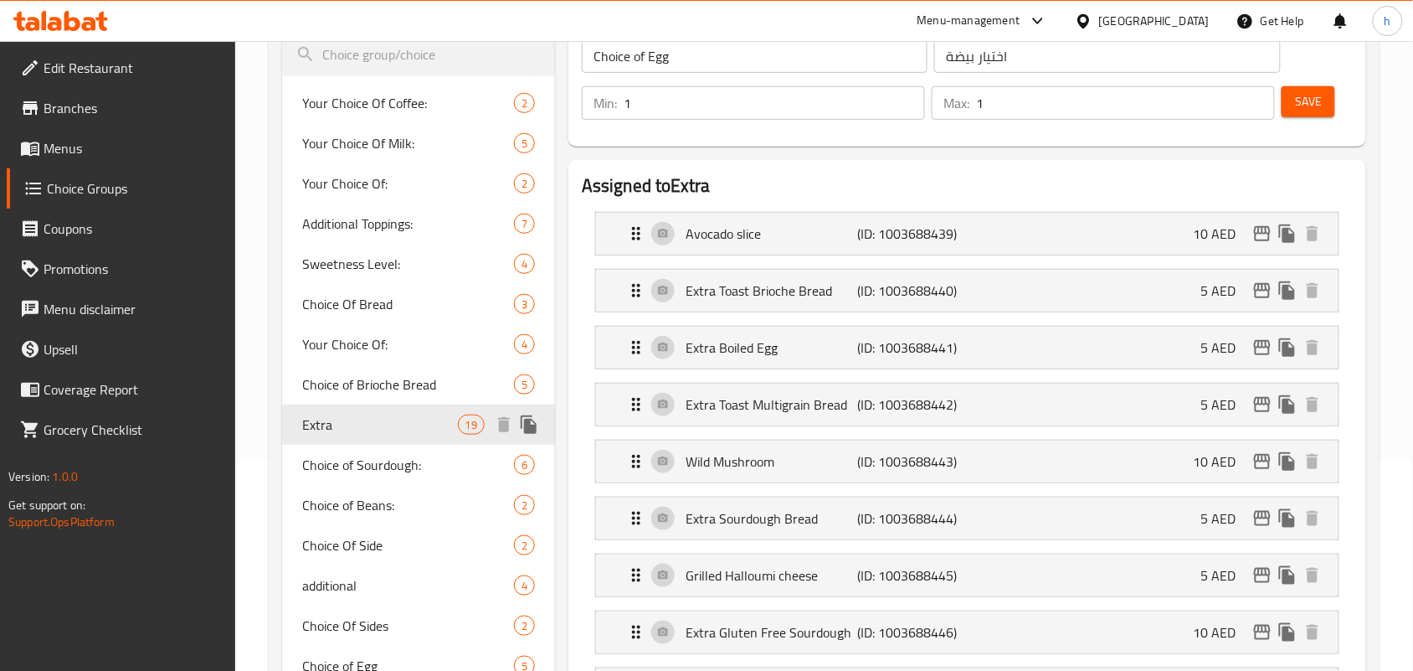
type input "Extra"
type input "إضافي"
type input "0"
type input "19"
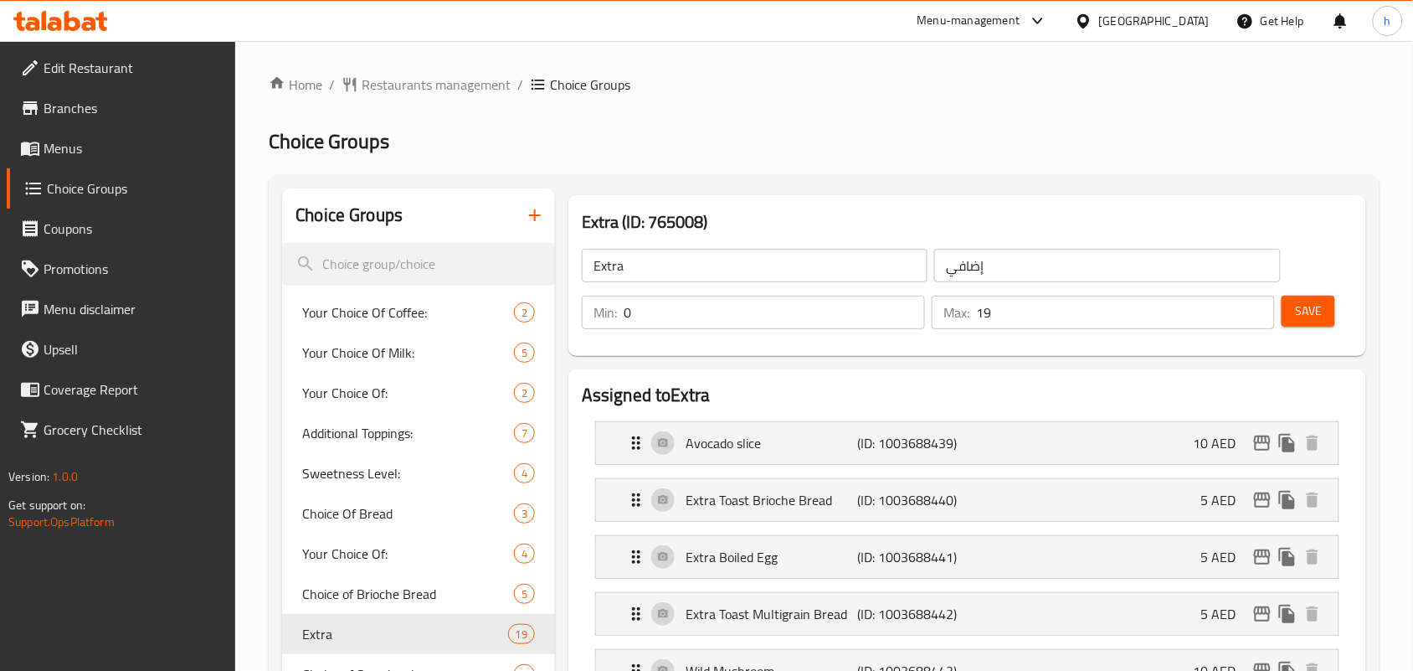
scroll to position [314, 0]
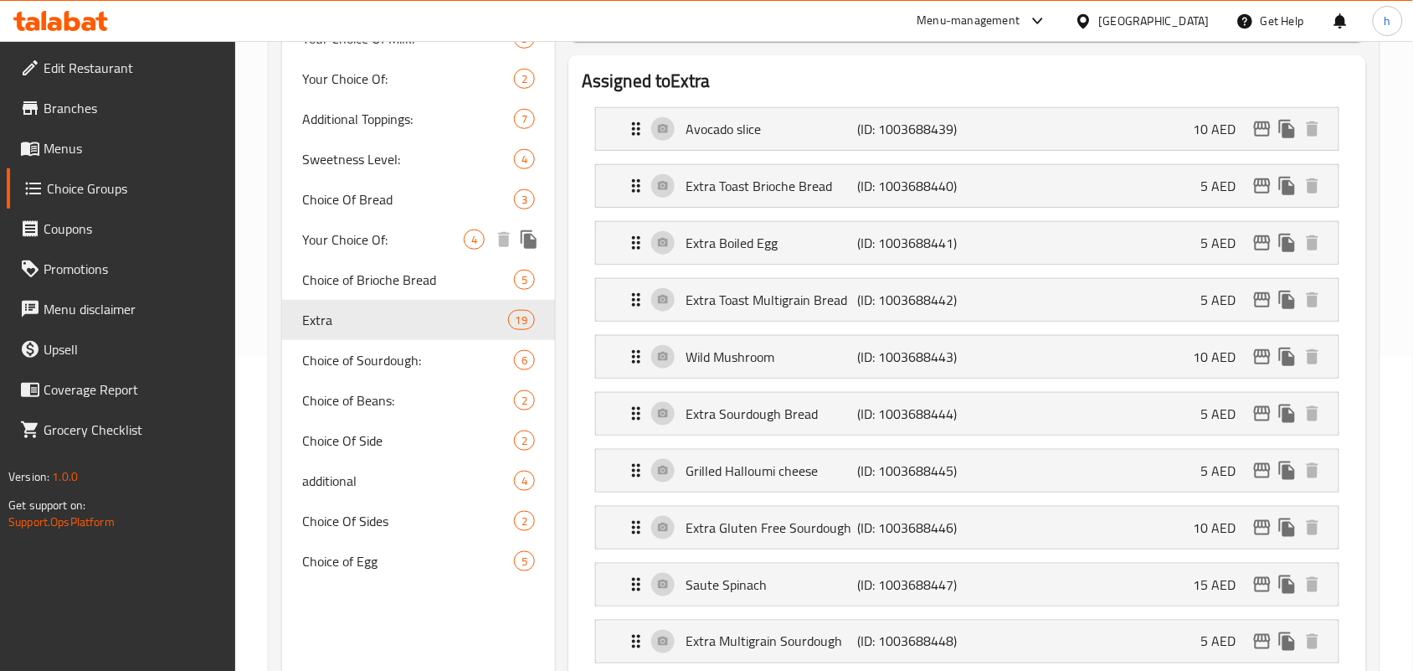
click at [390, 243] on span "Your Choice Of:" at bounding box center [383, 239] width 162 height 20
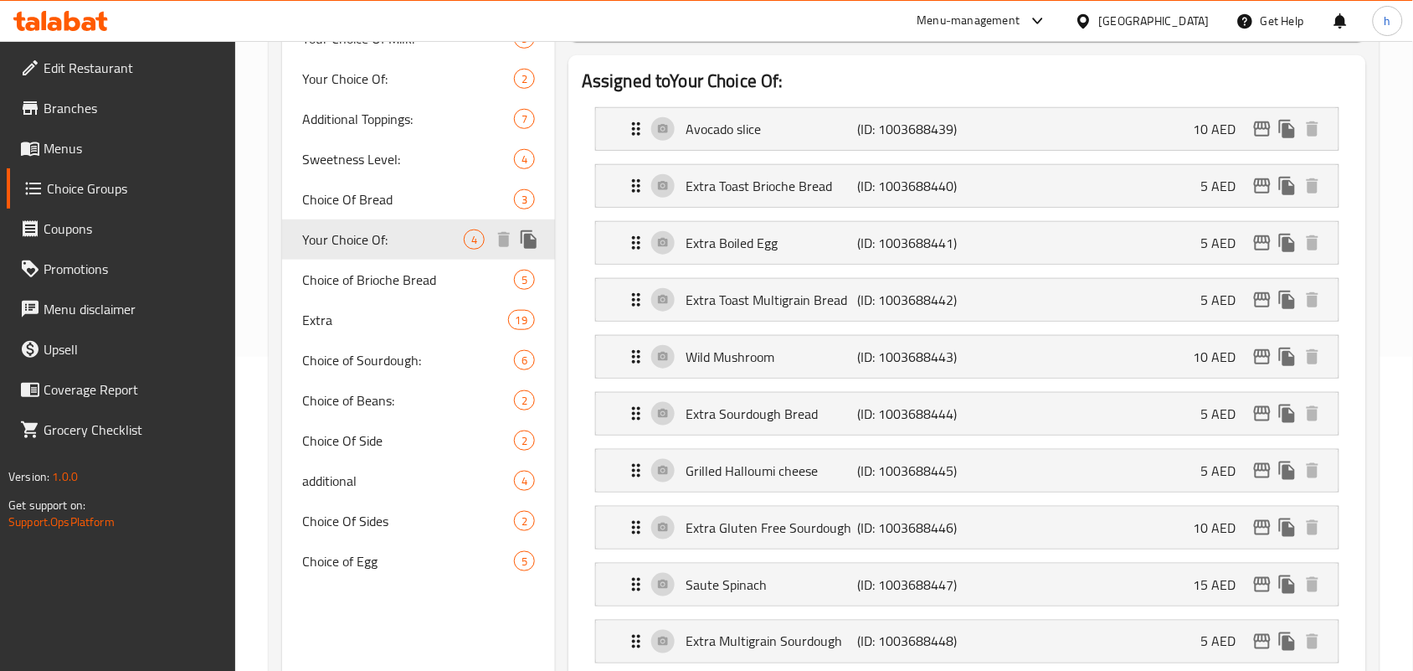
type input "Your Choice Of:"
type input "إختيارك من:"
type input "1"
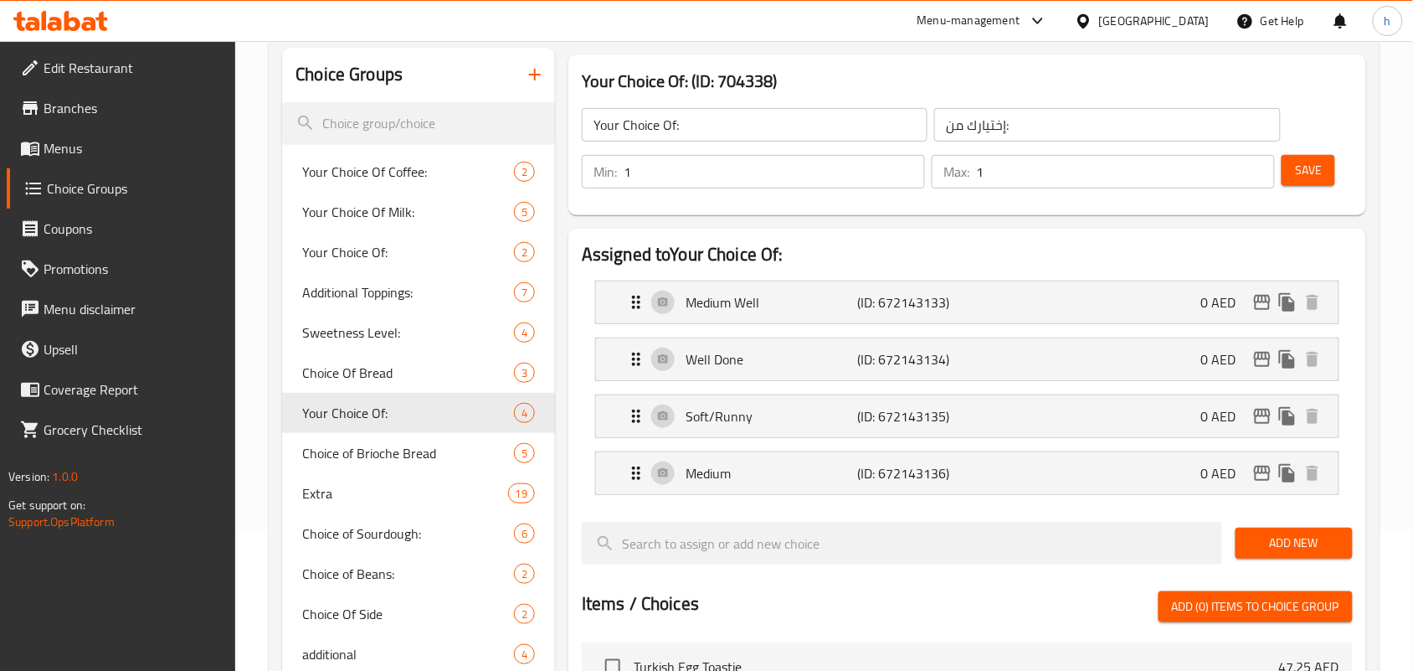
scroll to position [105, 0]
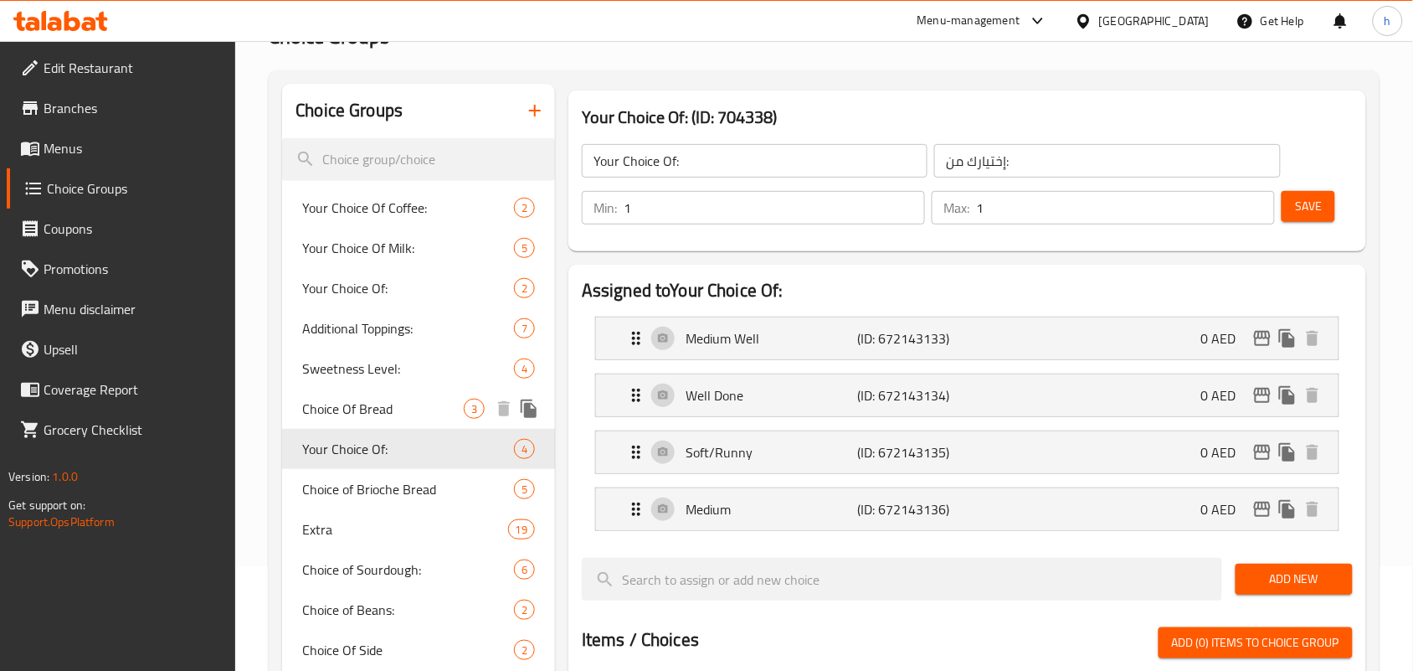
click at [383, 421] on div "Choice Of Bread 3" at bounding box center [418, 408] width 273 height 40
type input "Choice Of Bread"
type input "اختيار الخبز"
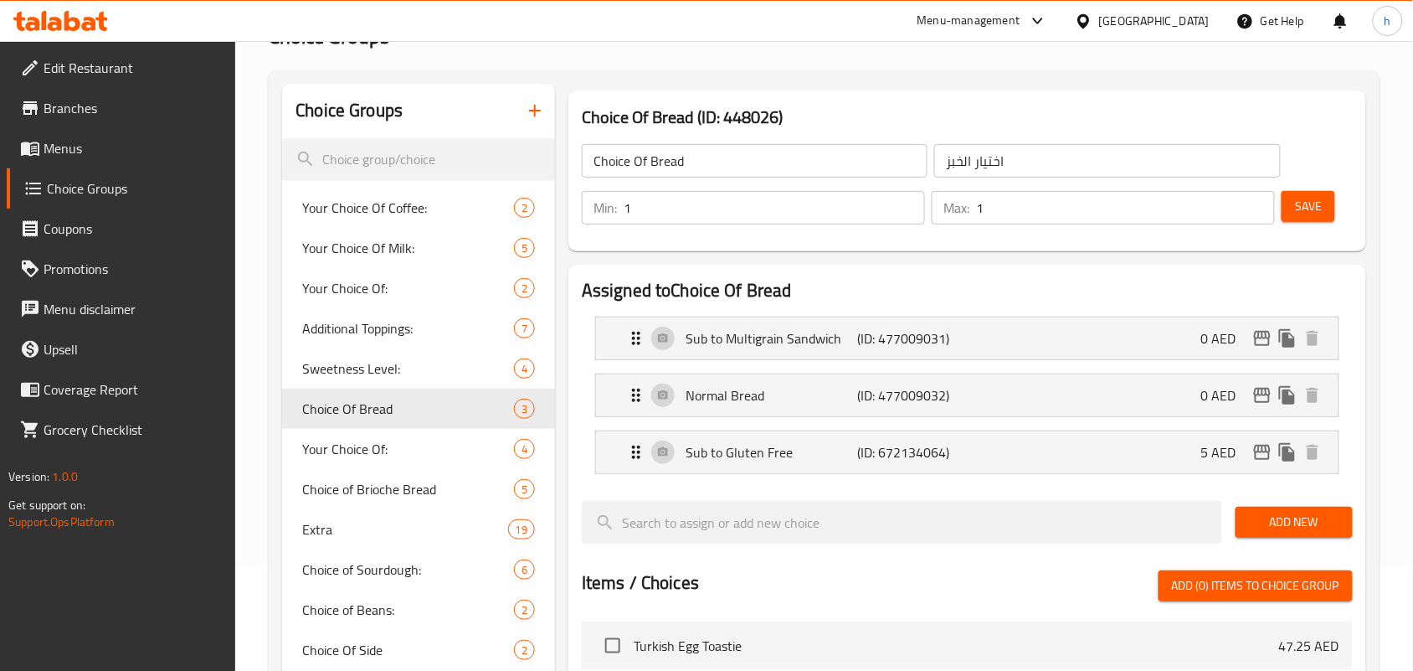
click at [73, 15] on icon at bounding box center [60, 21] width 95 height 20
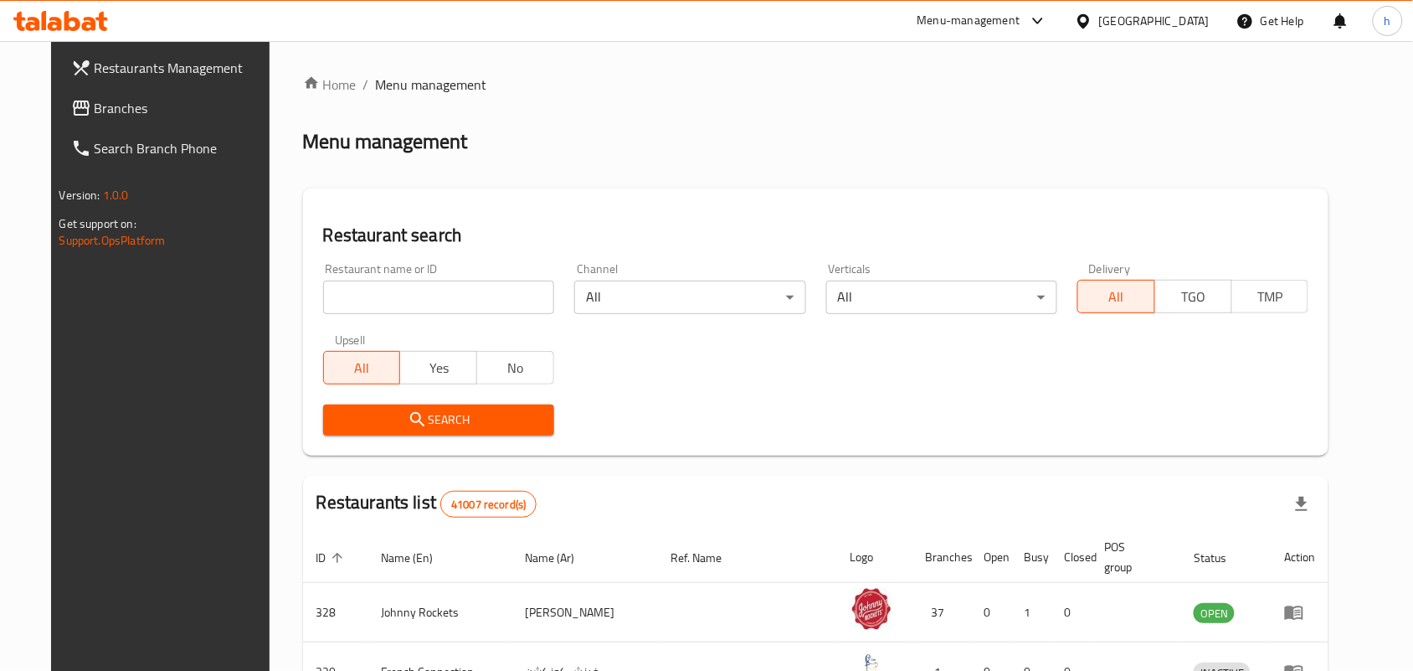
click at [95, 103] on span "Branches" at bounding box center [184, 108] width 179 height 20
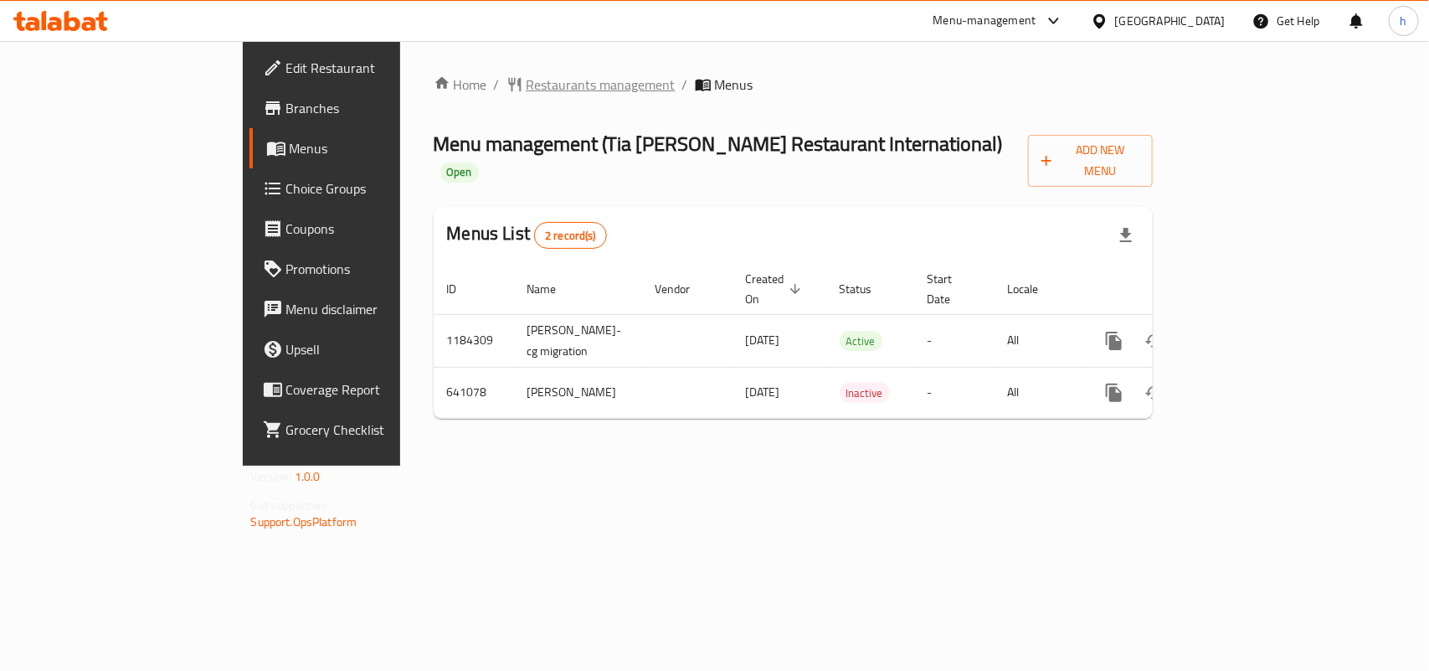
click at [527, 85] on span "Restaurants management" at bounding box center [601, 85] width 149 height 20
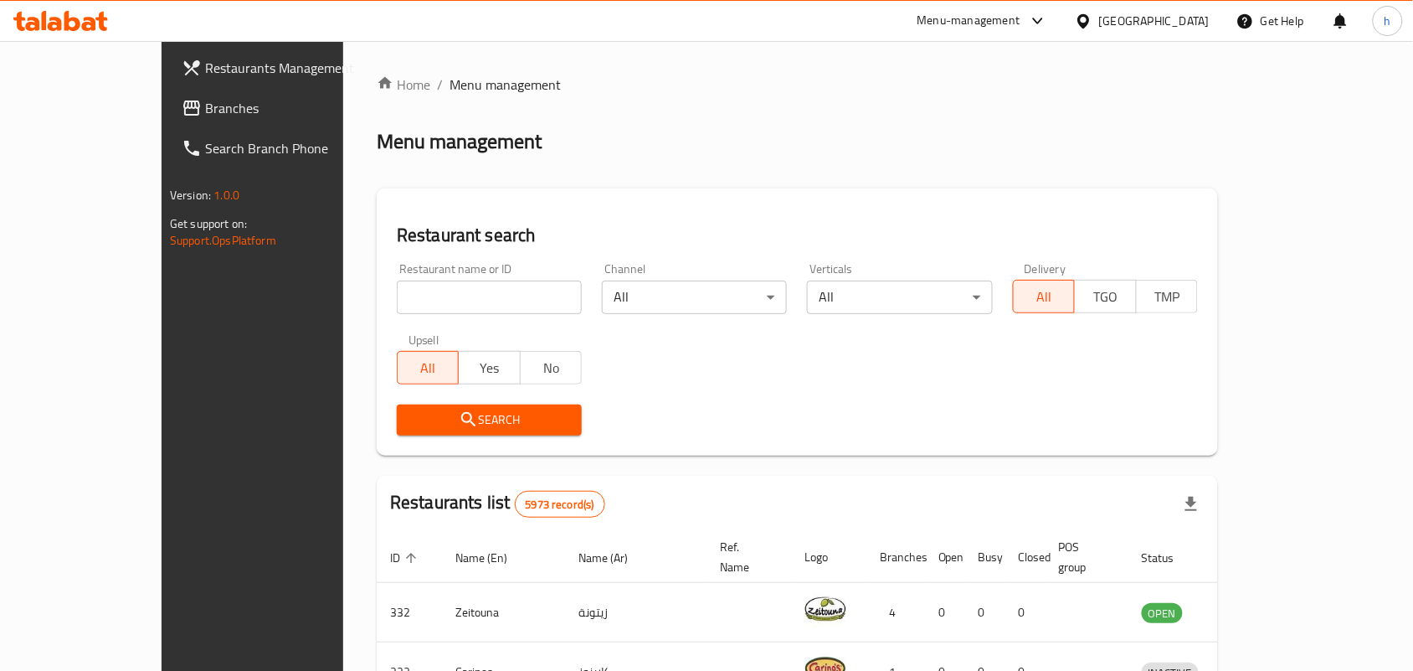
click at [432, 295] on input "search" at bounding box center [489, 296] width 185 height 33
paste input "640455"
type input "640455"
click at [410, 419] on span "Search" at bounding box center [489, 419] width 158 height 21
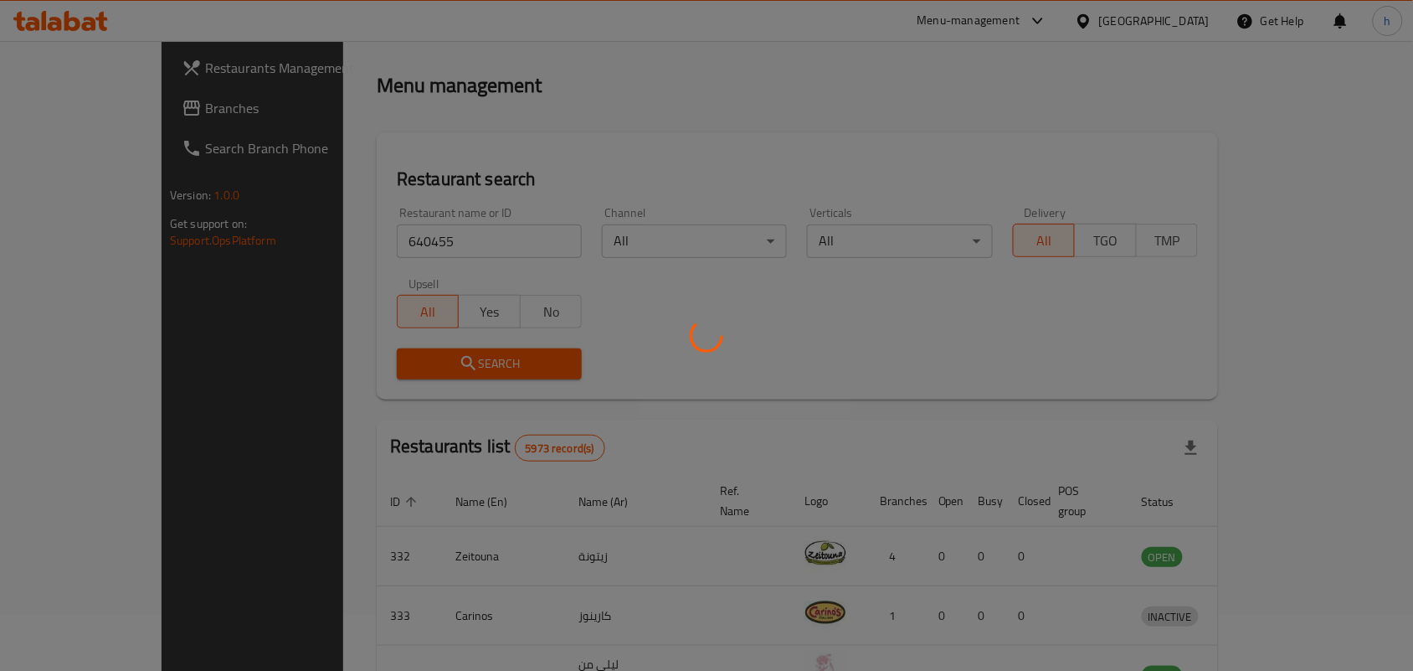
scroll to position [63, 0]
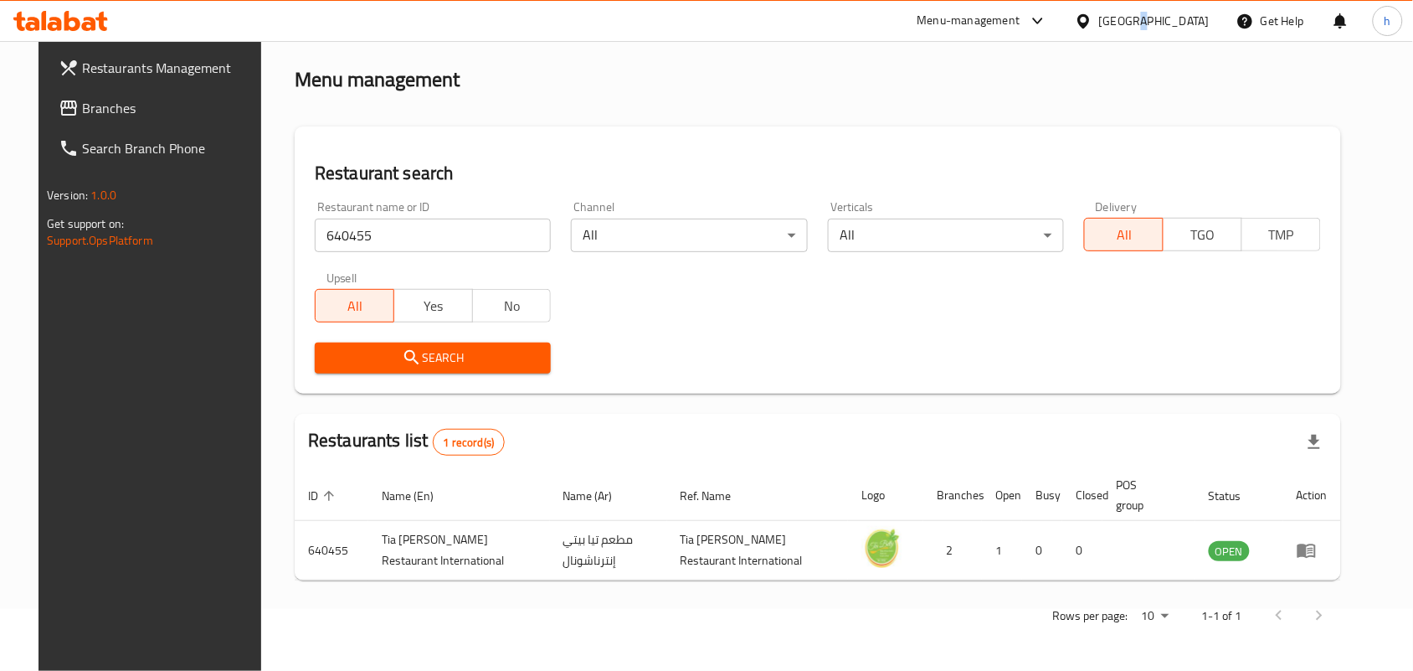
click at [1206, 28] on div "[GEOGRAPHIC_DATA]" at bounding box center [1154, 21] width 111 height 18
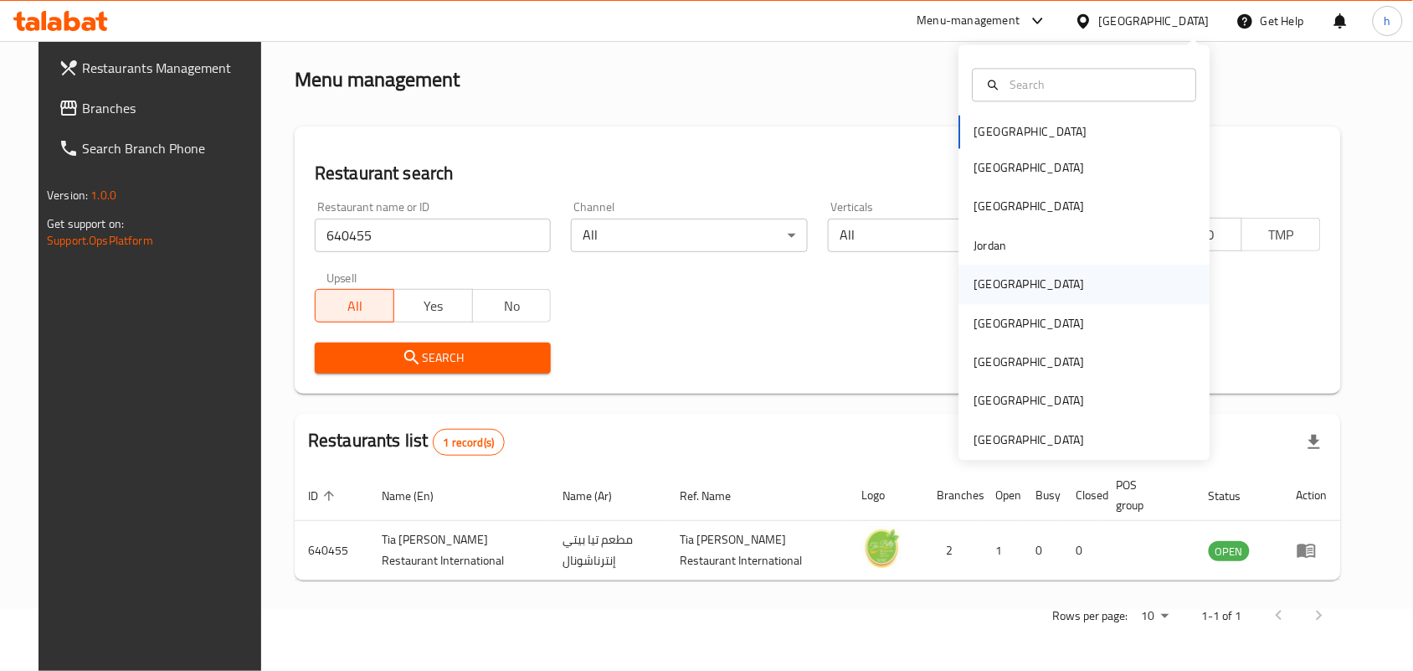
click at [1013, 287] on div "Kuwait" at bounding box center [1084, 284] width 251 height 39
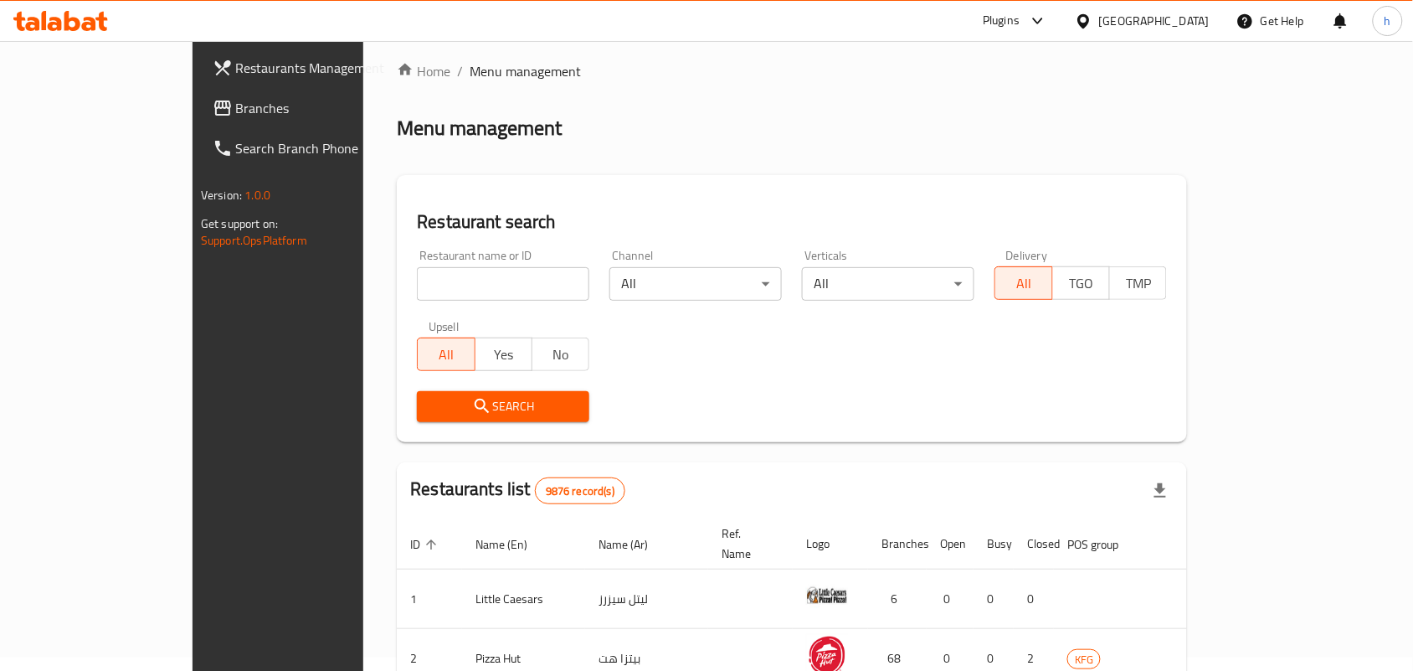
scroll to position [63, 0]
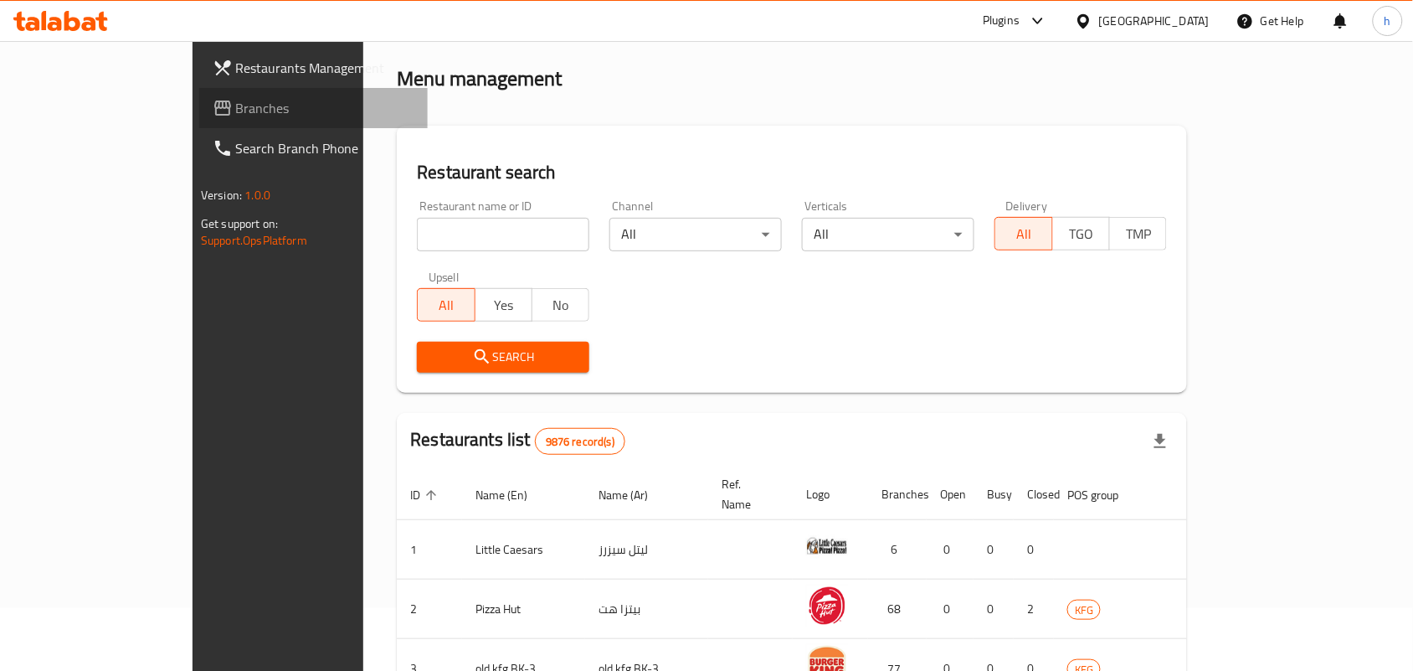
click at [236, 100] on span "Branches" at bounding box center [325, 108] width 179 height 20
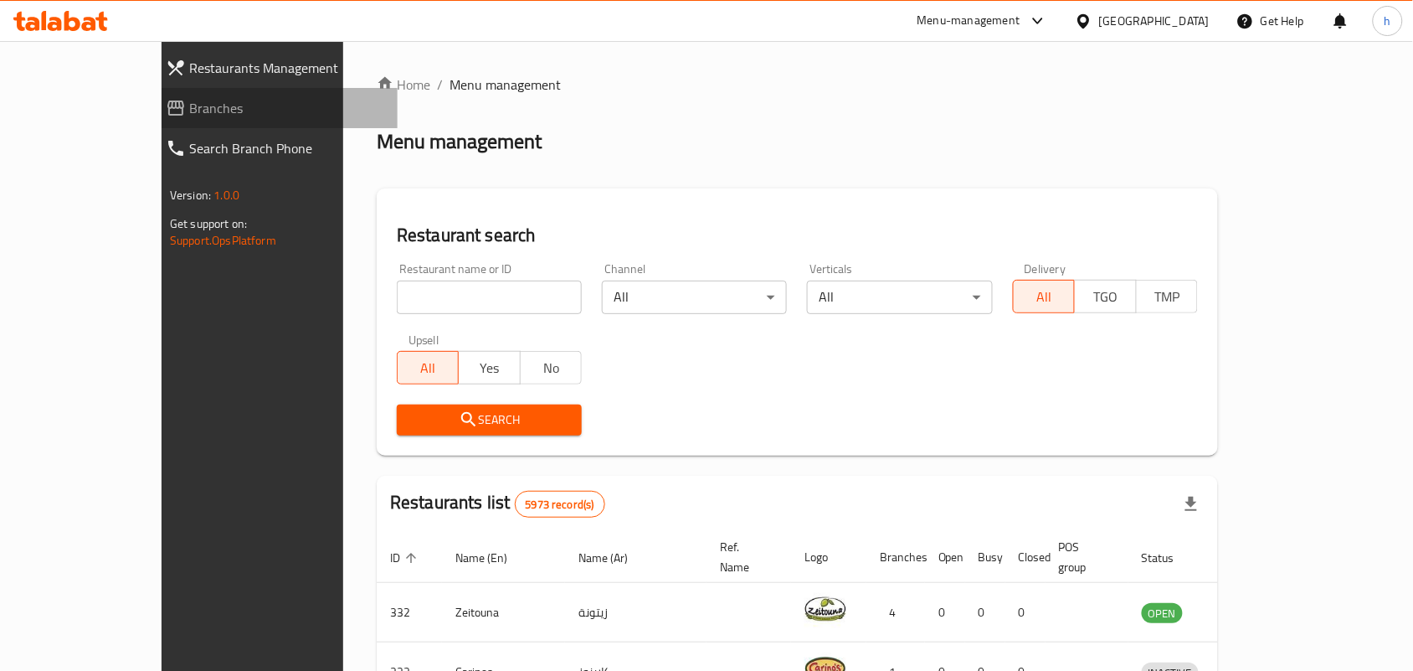
click at [189, 117] on span "Branches" at bounding box center [286, 108] width 195 height 20
